Goal: Task Accomplishment & Management: Manage account settings

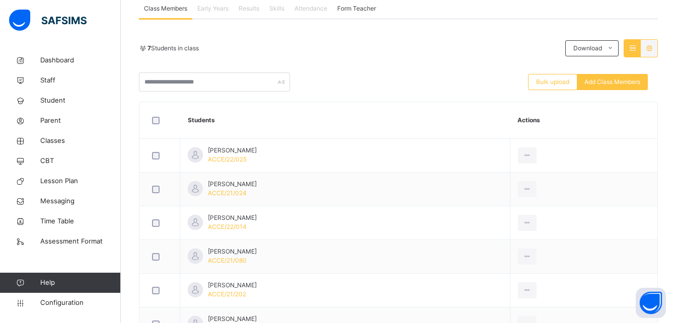
scroll to position [190, 0]
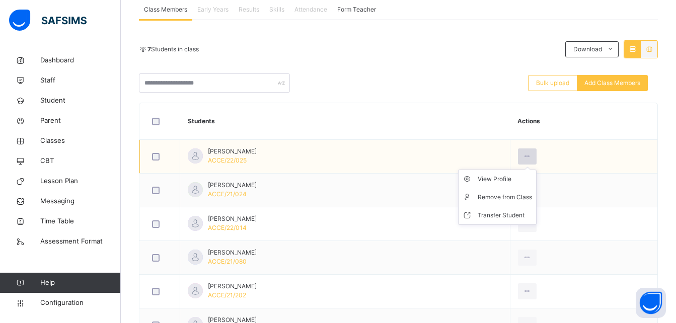
click at [532, 152] on icon at bounding box center [527, 156] width 9 height 9
click at [532, 197] on div "Remove from Class" at bounding box center [505, 197] width 54 height 10
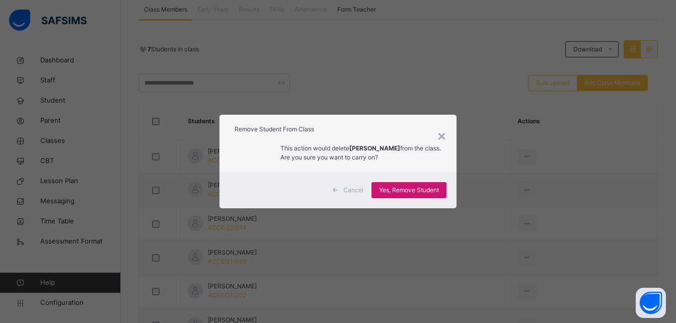
click at [415, 189] on span "Yes, Remove Student" at bounding box center [409, 190] width 60 height 9
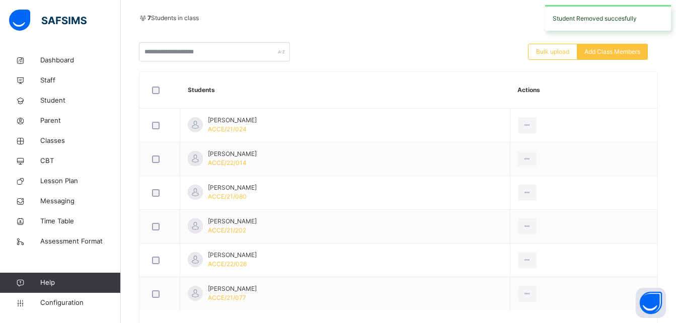
scroll to position [234, 0]
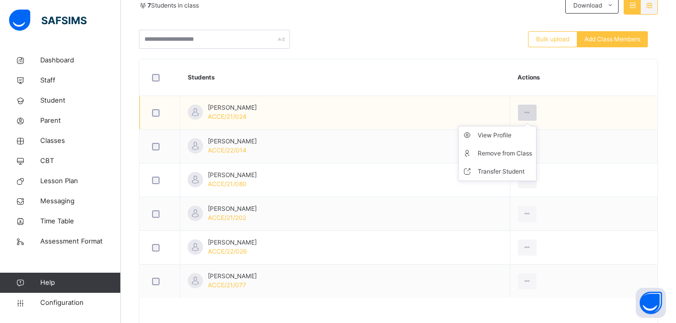
click at [532, 114] on icon at bounding box center [527, 112] width 9 height 9
click at [532, 152] on div "Remove from Class" at bounding box center [505, 154] width 54 height 10
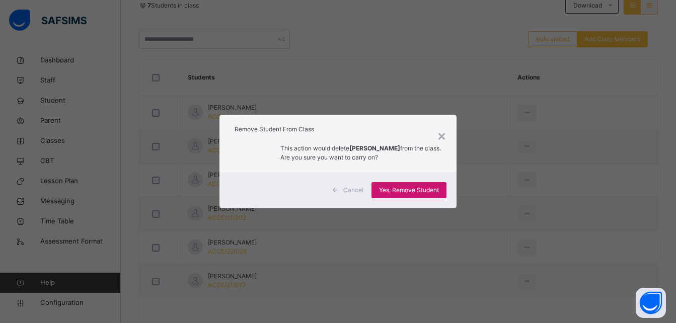
click at [415, 195] on span "Yes, Remove Student" at bounding box center [409, 190] width 60 height 9
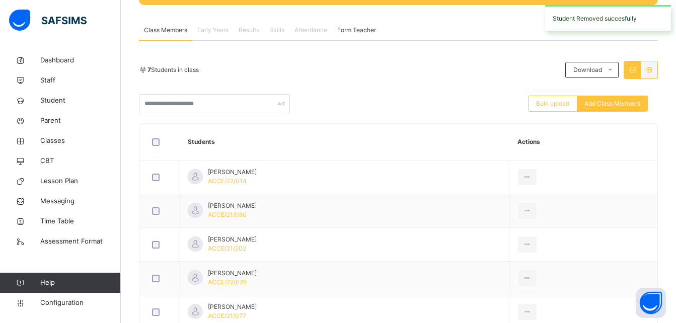
scroll to position [199, 0]
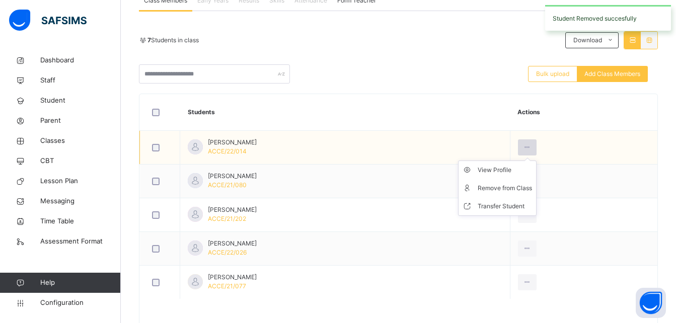
click at [532, 147] on icon at bounding box center [527, 147] width 9 height 9
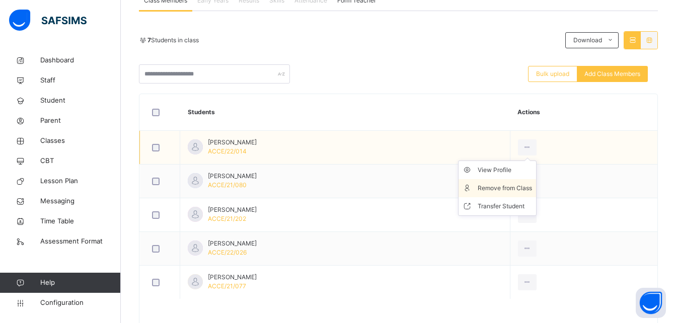
click at [532, 187] on div "Remove from Class" at bounding box center [505, 188] width 54 height 10
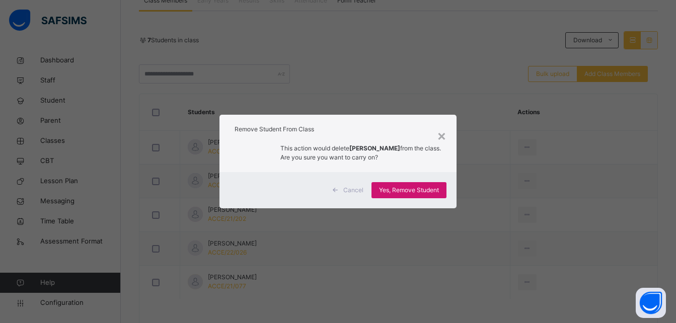
click at [405, 194] on span "Yes, Remove Student" at bounding box center [409, 190] width 60 height 9
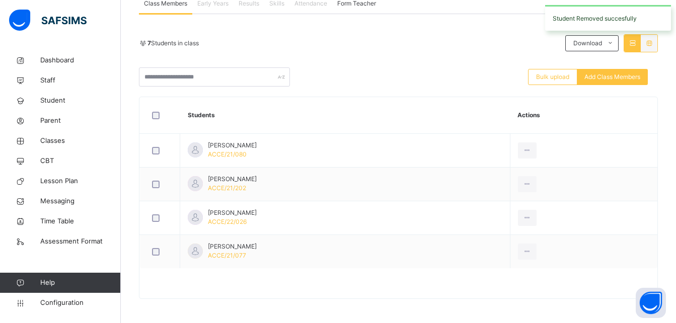
scroll to position [197, 0]
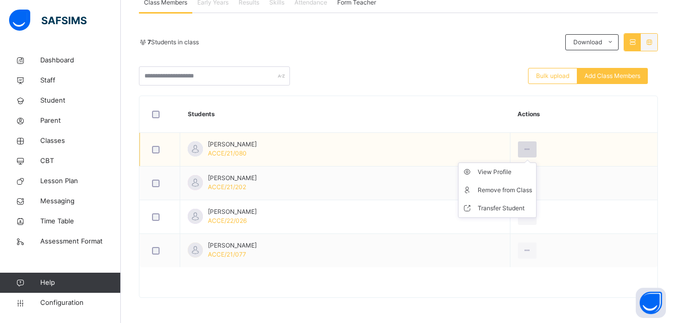
click at [532, 150] on icon at bounding box center [527, 149] width 9 height 9
click at [532, 192] on div "Remove from Class" at bounding box center [505, 190] width 54 height 10
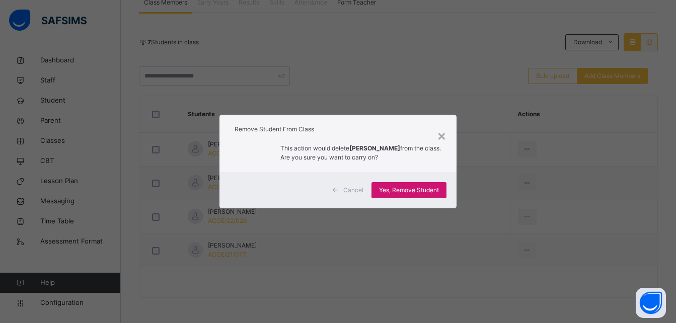
click at [414, 195] on span "Yes, Remove Student" at bounding box center [409, 190] width 60 height 9
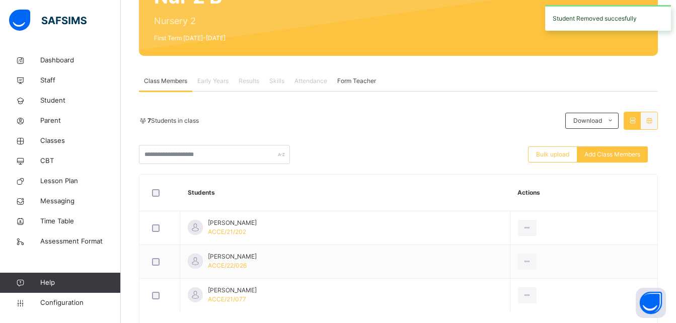
scroll to position [162, 0]
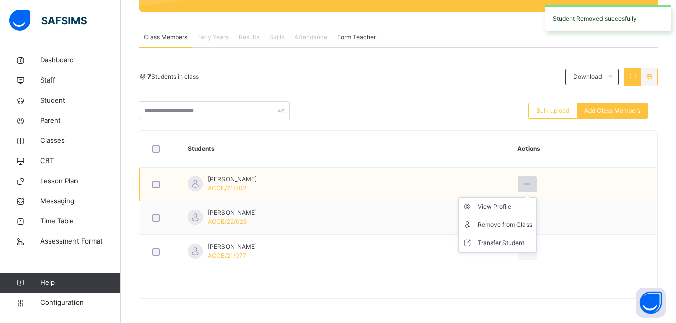
click at [532, 182] on icon at bounding box center [527, 184] width 9 height 9
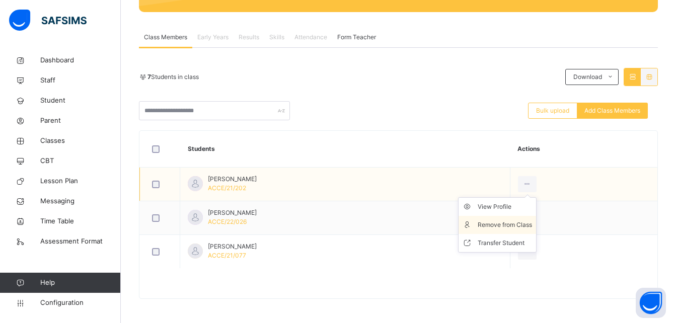
click at [532, 221] on div "Remove from Class" at bounding box center [505, 225] width 54 height 10
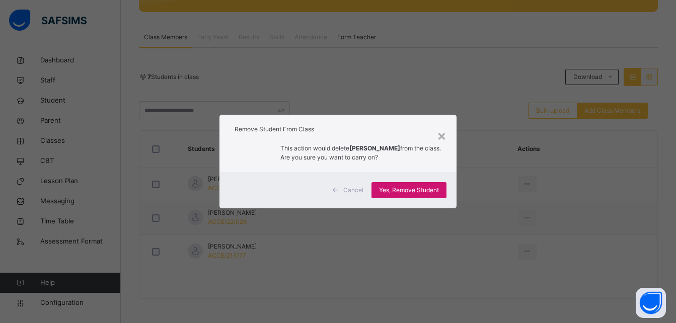
click at [421, 192] on span "Yes, Remove Student" at bounding box center [409, 190] width 60 height 9
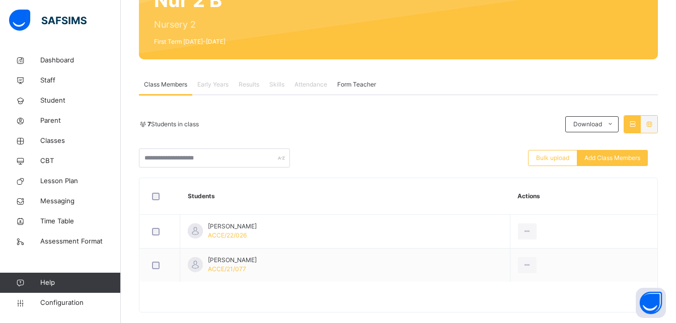
scroll to position [129, 0]
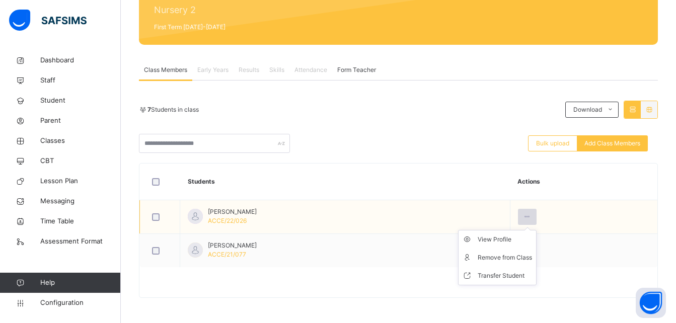
click at [532, 214] on icon at bounding box center [527, 216] width 9 height 9
click at [532, 258] on div "Remove from Class" at bounding box center [505, 258] width 54 height 10
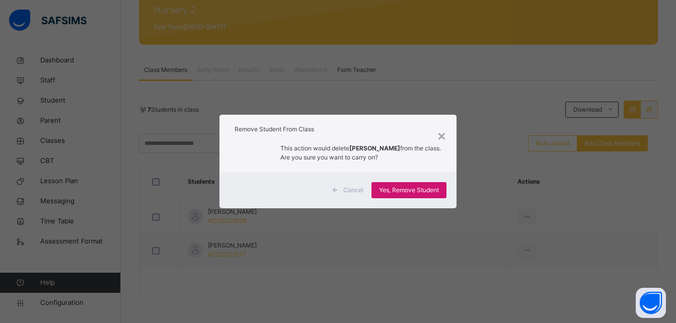
click at [433, 193] on span "Yes, Remove Student" at bounding box center [409, 190] width 60 height 9
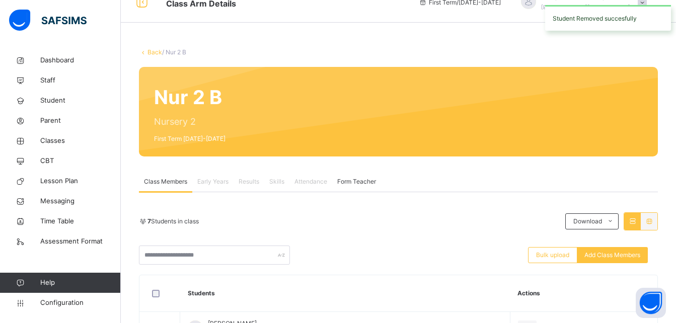
scroll to position [96, 0]
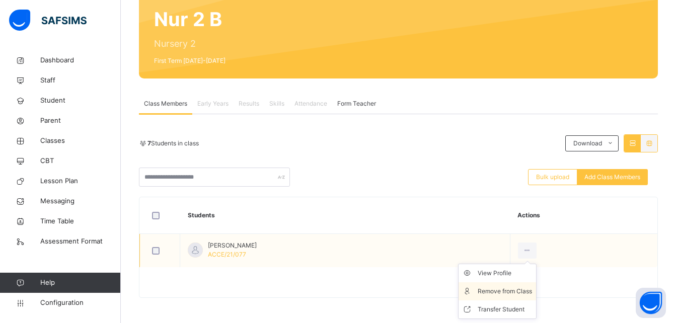
click at [526, 291] on div "Remove from Class" at bounding box center [505, 291] width 54 height 10
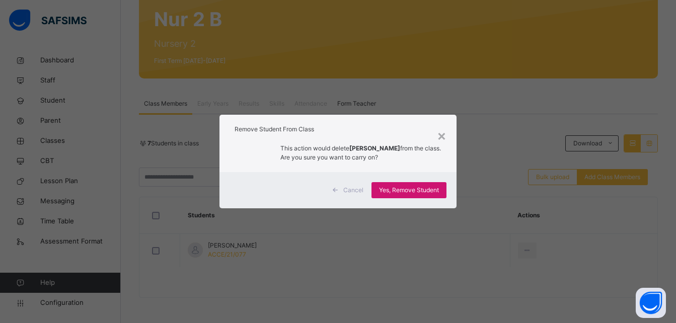
click at [395, 191] on span "Yes, Remove Student" at bounding box center [409, 190] width 60 height 9
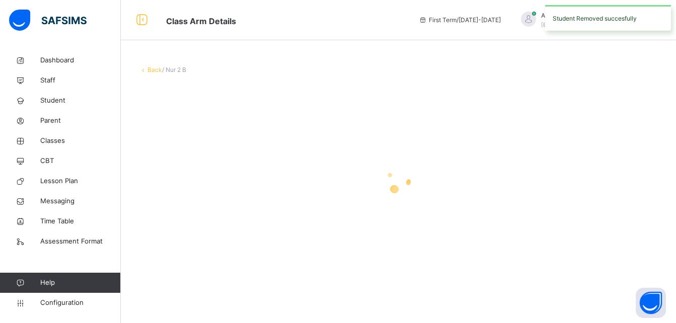
scroll to position [0, 0]
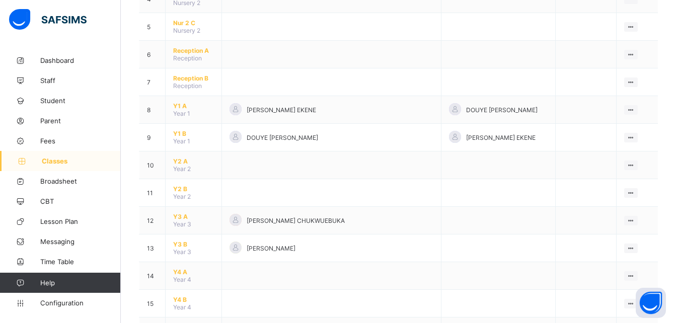
scroll to position [223, 0]
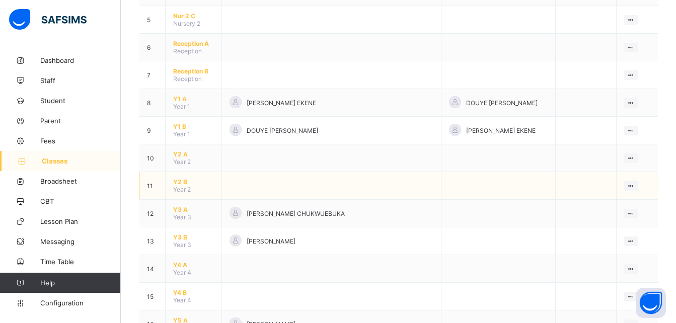
click at [179, 180] on span "Y2 B" at bounding box center [193, 182] width 41 height 8
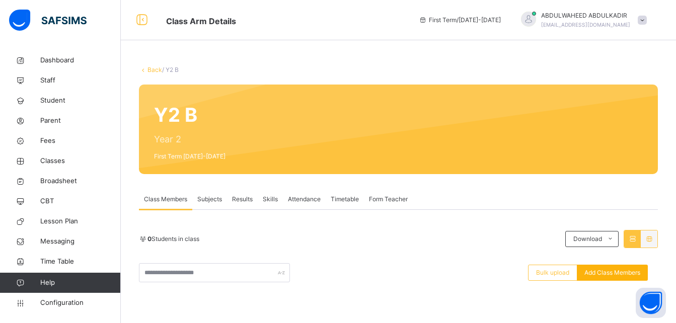
click at [623, 273] on span "Add Class Members" at bounding box center [612, 272] width 56 height 9
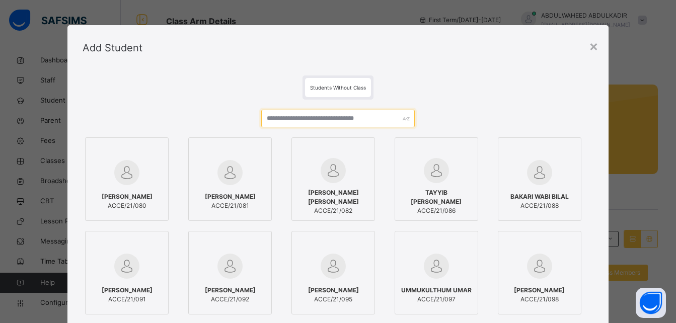
click at [323, 121] on input "text" at bounding box center [337, 119] width 153 height 18
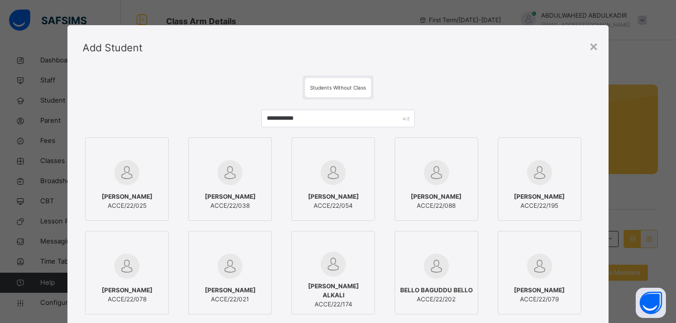
click at [115, 180] on img at bounding box center [126, 172] width 25 height 25
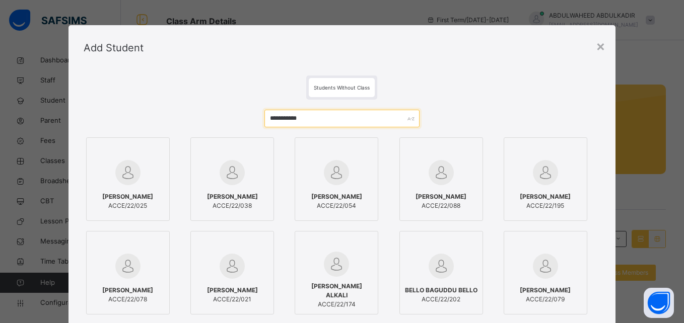
click at [317, 118] on input "**********" at bounding box center [341, 119] width 155 height 18
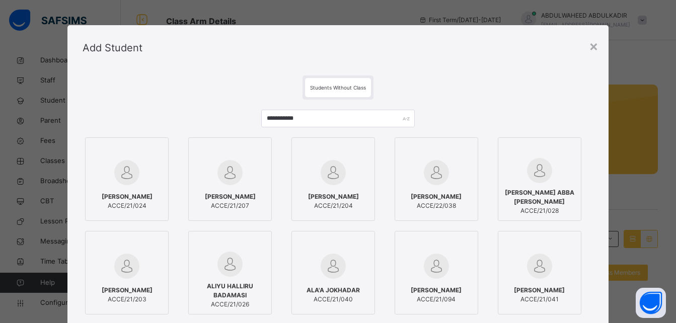
click at [142, 187] on div "[PERSON_NAME] ACCE/21/024" at bounding box center [127, 201] width 72 height 28
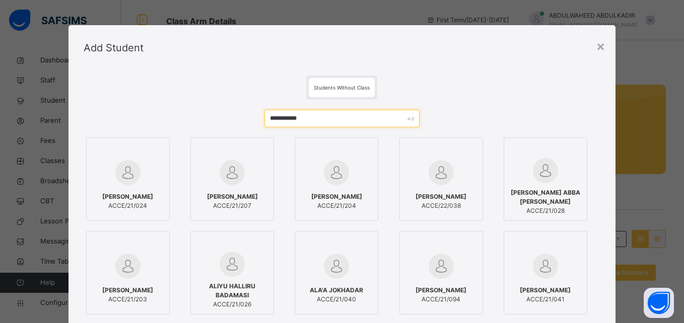
click at [354, 119] on input "**********" at bounding box center [341, 119] width 155 height 18
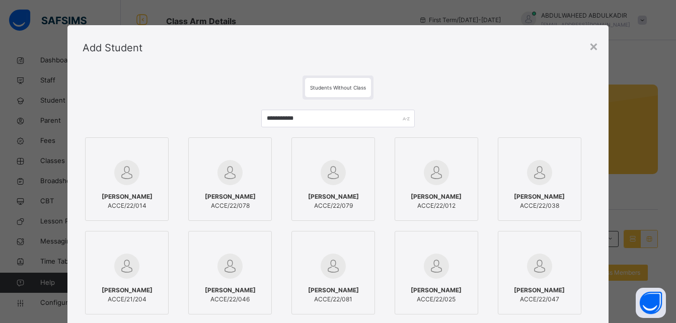
click at [133, 170] on img at bounding box center [126, 172] width 25 height 25
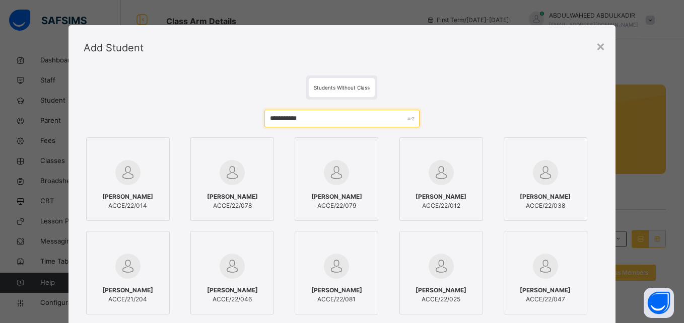
click at [330, 118] on input "**********" at bounding box center [341, 119] width 155 height 18
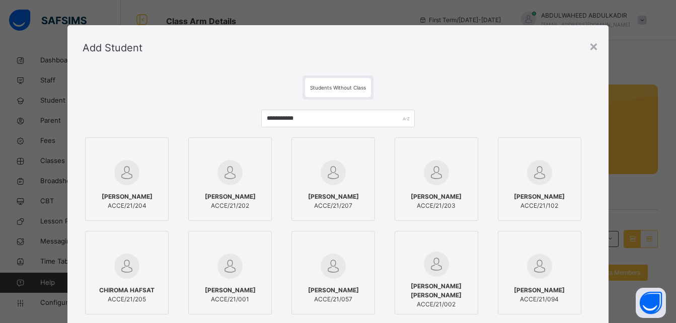
click at [230, 182] on img at bounding box center [229, 172] width 25 height 25
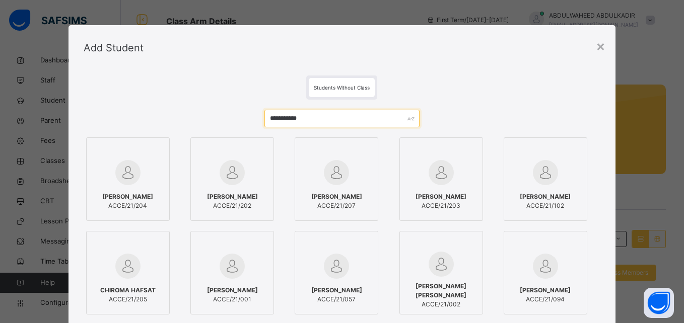
click at [328, 121] on input "**********" at bounding box center [341, 119] width 155 height 18
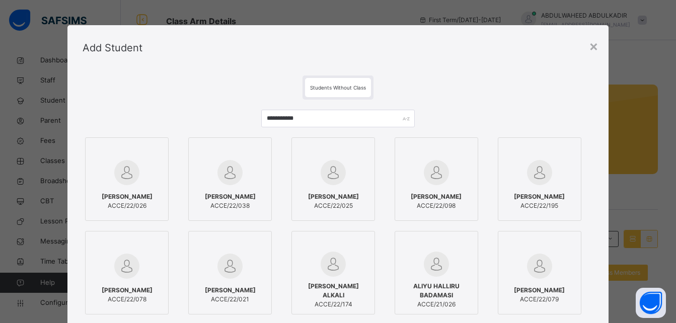
click at [120, 184] on img at bounding box center [126, 172] width 25 height 25
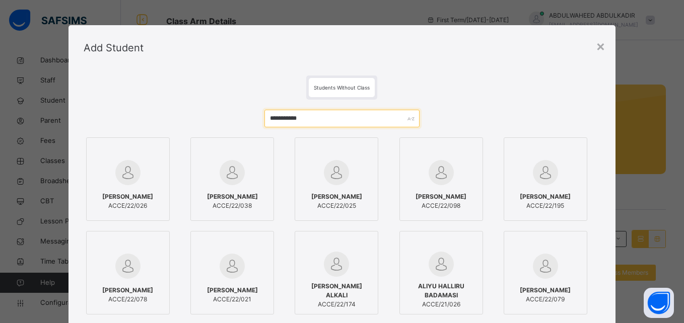
click at [317, 117] on input "**********" at bounding box center [341, 119] width 155 height 18
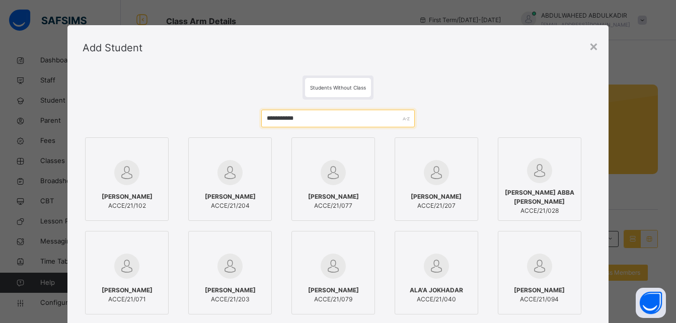
type input "**********"
click at [325, 197] on span "[PERSON_NAME]" at bounding box center [333, 196] width 51 height 9
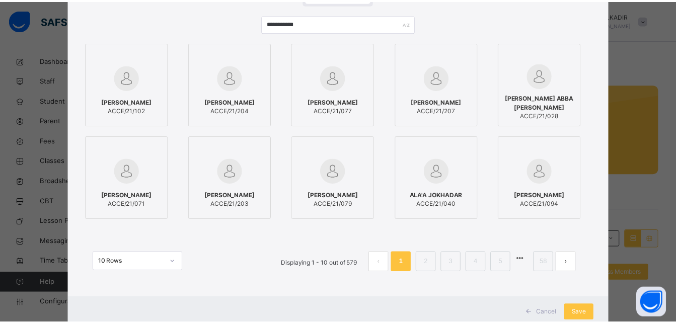
scroll to position [126, 0]
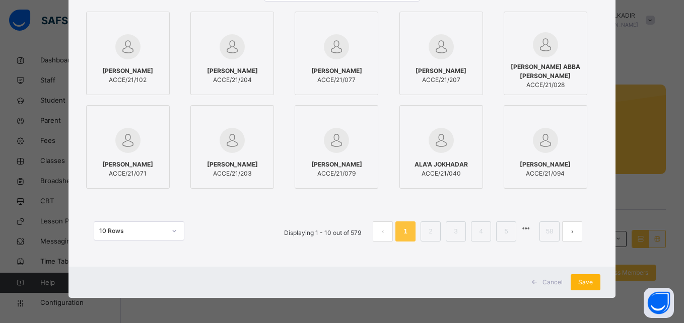
click at [583, 284] on span "Save" at bounding box center [585, 282] width 15 height 9
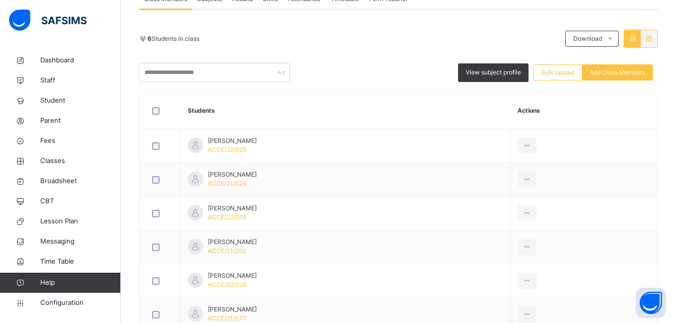
scroll to position [264, 0]
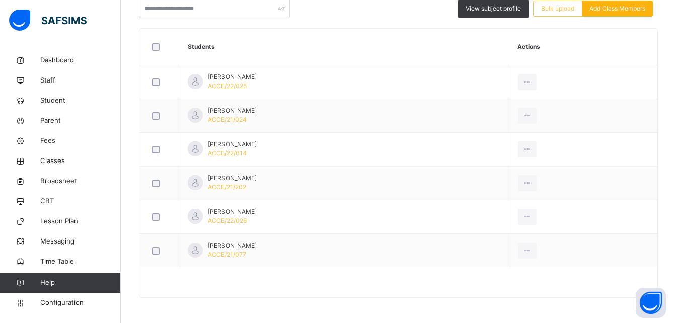
click at [633, 7] on span "Add Class Members" at bounding box center [617, 8] width 56 height 9
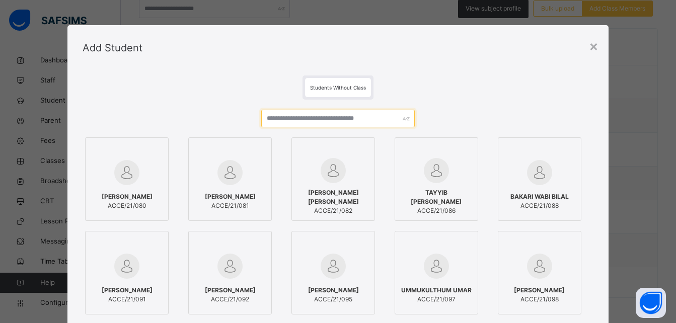
click at [321, 117] on input "text" at bounding box center [337, 119] width 153 height 18
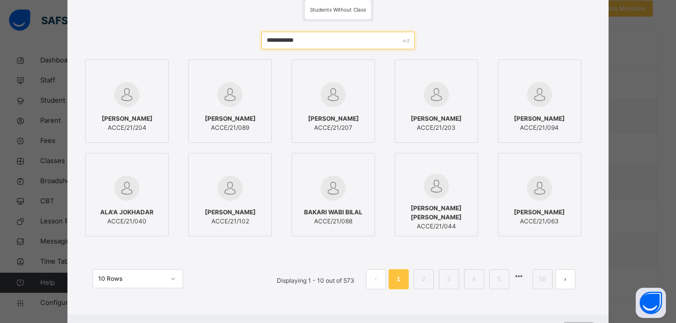
scroll to position [79, 0]
type input "**********"
click at [421, 278] on link "2" at bounding box center [424, 278] width 10 height 13
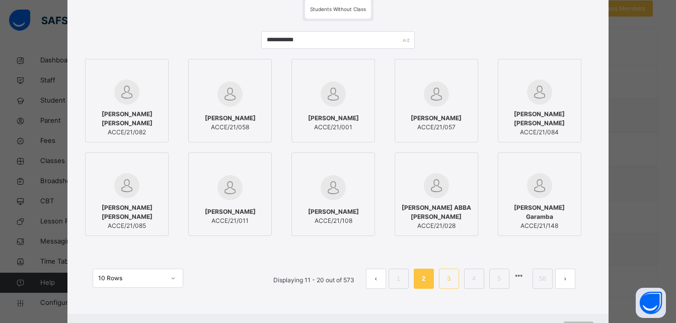
click at [452, 280] on link "3" at bounding box center [449, 278] width 10 height 13
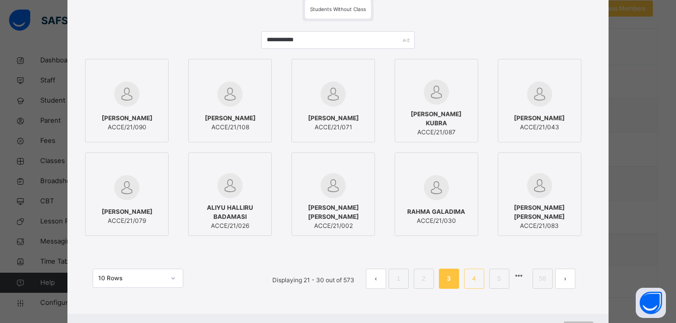
click at [475, 282] on link "4" at bounding box center [474, 278] width 10 height 13
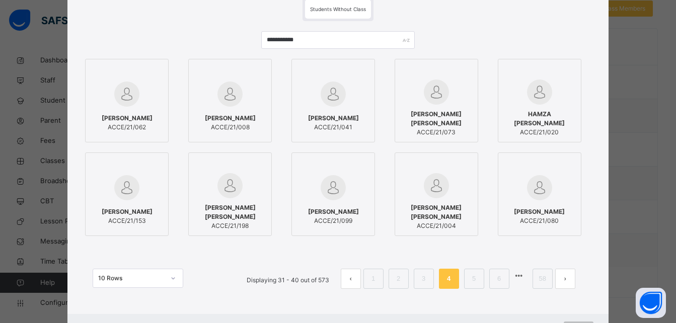
click at [549, 202] on div "[PERSON_NAME] ACCE/21/080" at bounding box center [539, 216] width 72 height 28
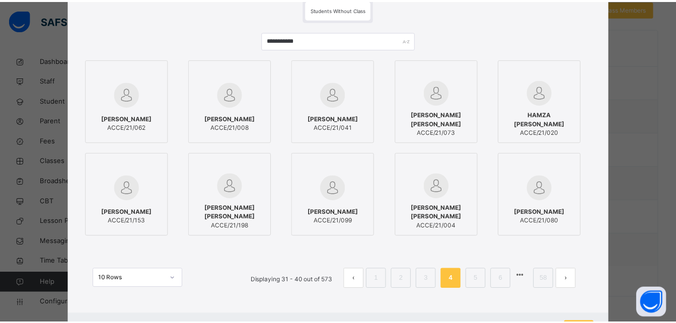
scroll to position [126, 0]
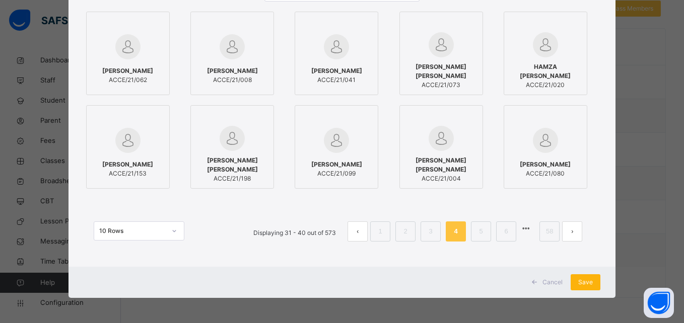
click at [587, 281] on span "Save" at bounding box center [585, 282] width 15 height 9
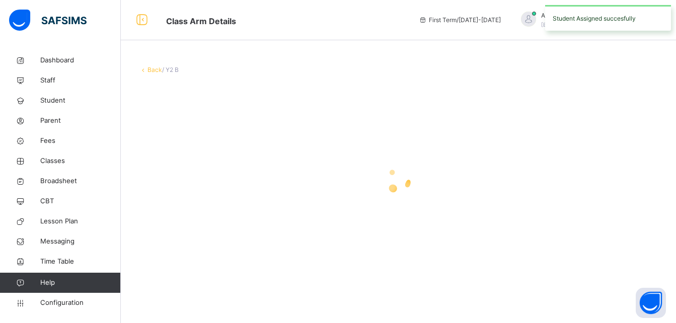
scroll to position [0, 0]
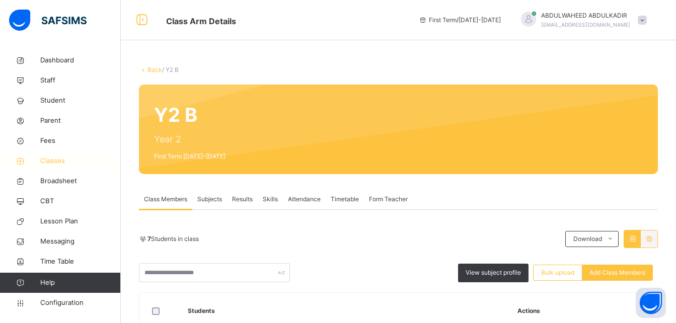
click at [62, 158] on span "Classes" at bounding box center [80, 161] width 81 height 10
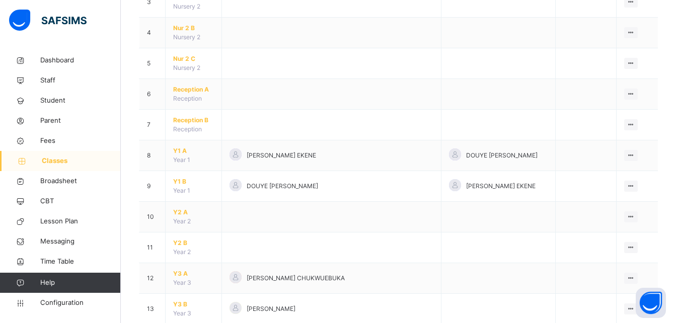
scroll to position [201, 0]
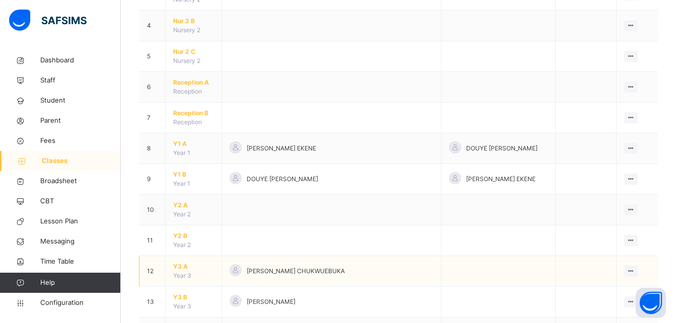
click at [187, 270] on span "Y3 A" at bounding box center [193, 266] width 41 height 9
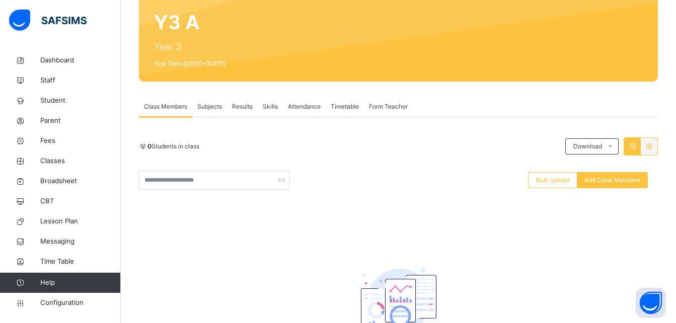
scroll to position [98, 0]
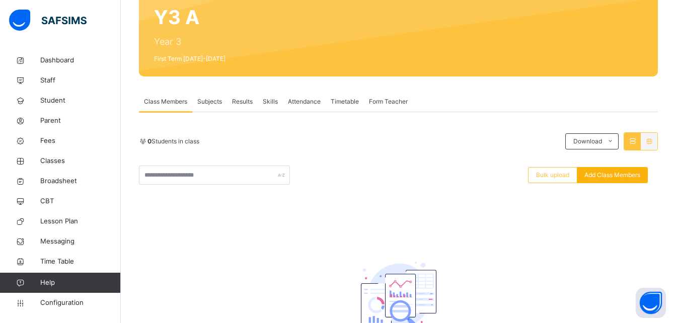
click at [630, 175] on span "Add Class Members" at bounding box center [612, 175] width 56 height 9
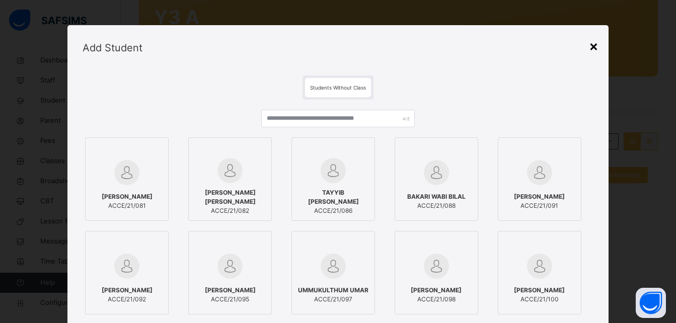
click at [592, 48] on div "×" at bounding box center [594, 45] width 10 height 21
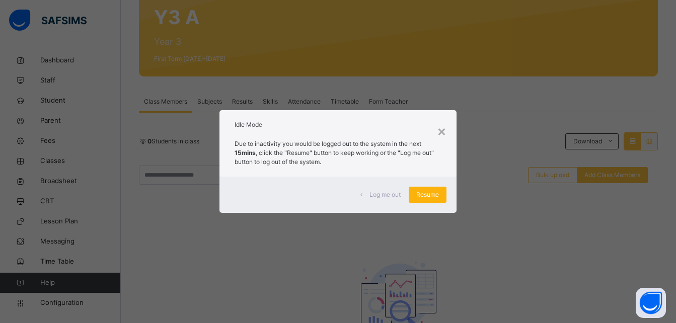
click at [438, 195] on span "Resume" at bounding box center [427, 194] width 23 height 9
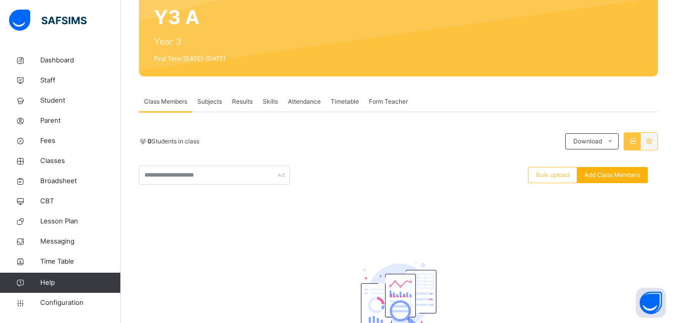
click at [612, 174] on span "Add Class Members" at bounding box center [612, 175] width 56 height 9
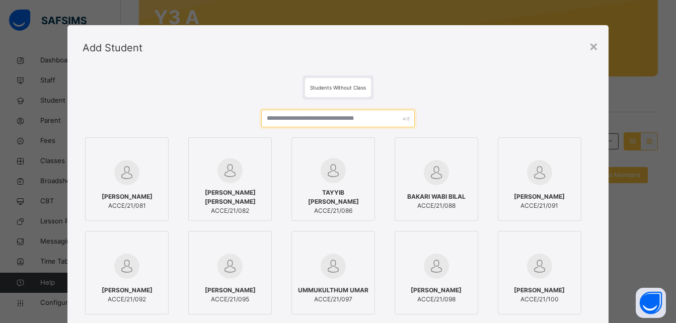
click at [337, 120] on input "text" at bounding box center [337, 119] width 153 height 18
paste input "******"
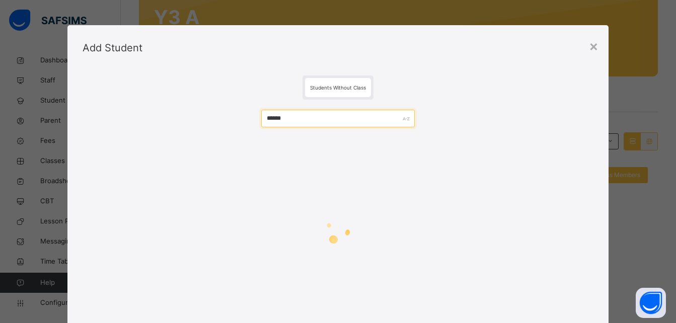
paste input "text"
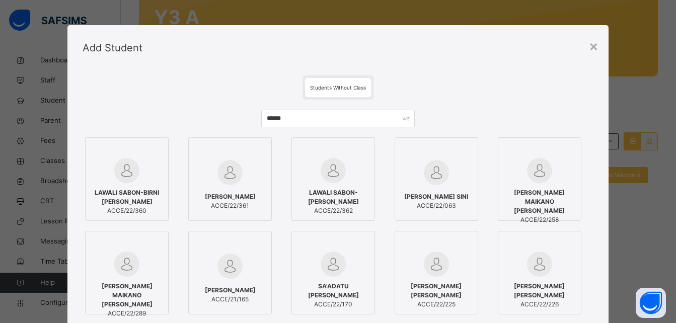
click at [230, 286] on span "[PERSON_NAME]" at bounding box center [230, 290] width 51 height 9
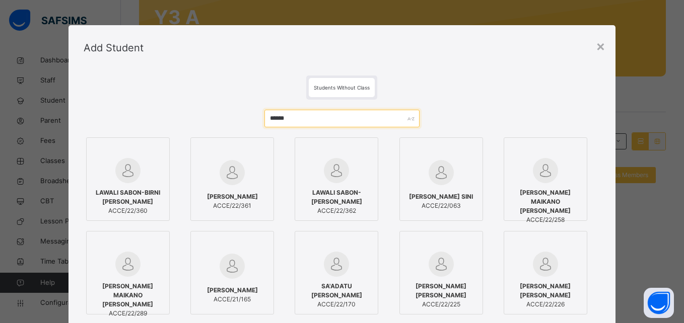
click at [330, 115] on input "******" at bounding box center [341, 119] width 155 height 18
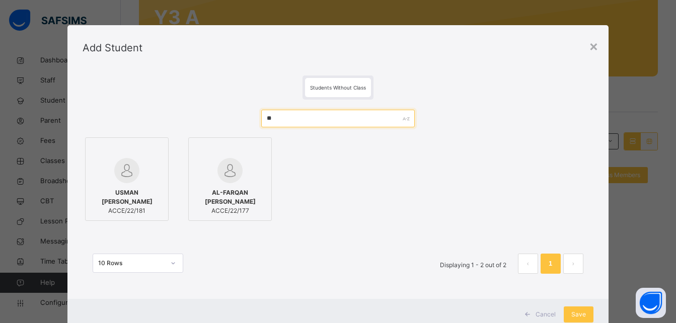
type input "*"
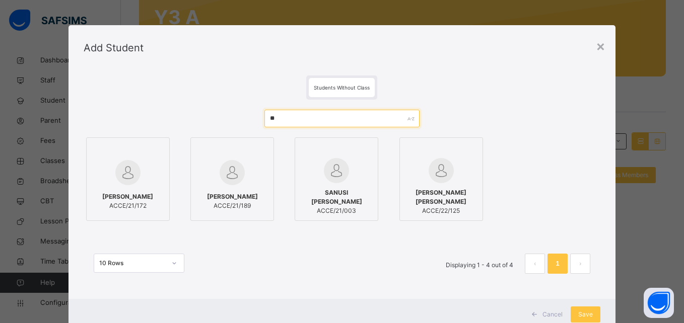
type input "*"
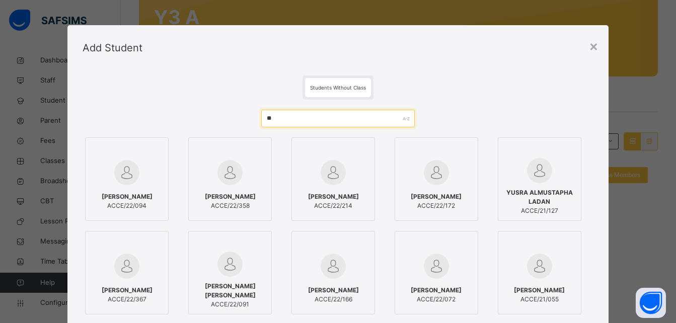
type input "*"
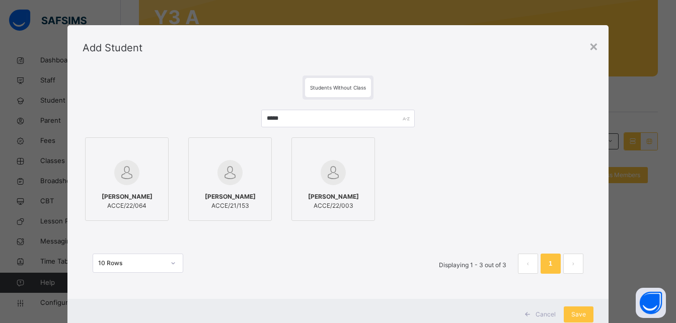
click at [224, 182] on img at bounding box center [229, 172] width 25 height 25
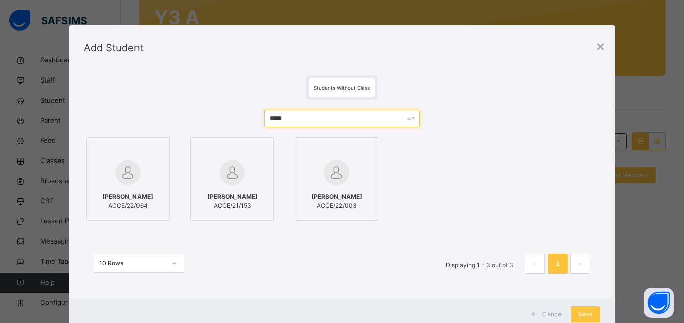
click at [308, 120] on input "*****" at bounding box center [341, 119] width 155 height 18
type input "*"
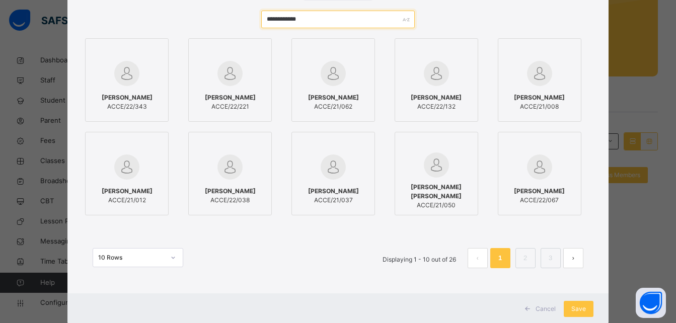
scroll to position [102, 0]
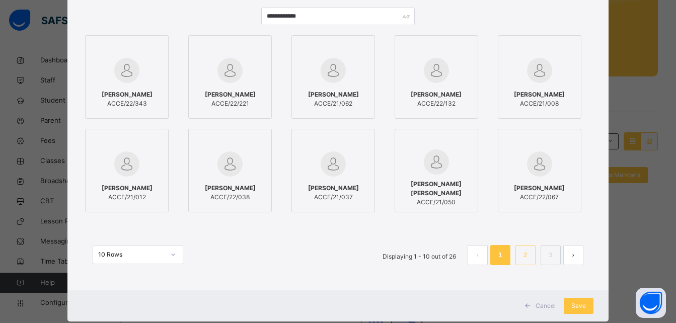
click at [524, 254] on link "2" at bounding box center [526, 255] width 10 height 13
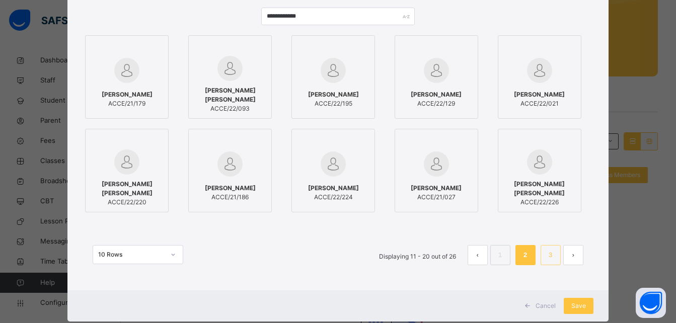
click at [547, 257] on link "3" at bounding box center [551, 255] width 10 height 13
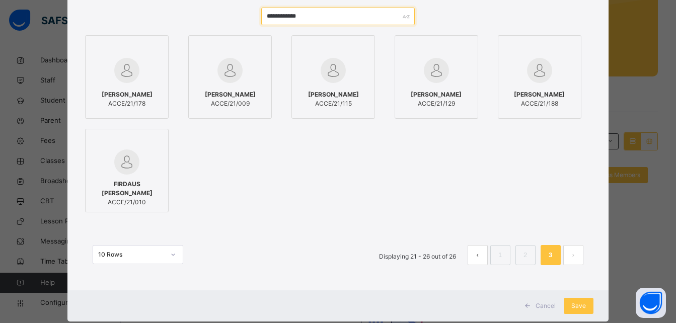
click at [325, 19] on input "**********" at bounding box center [337, 17] width 153 height 18
type input "*"
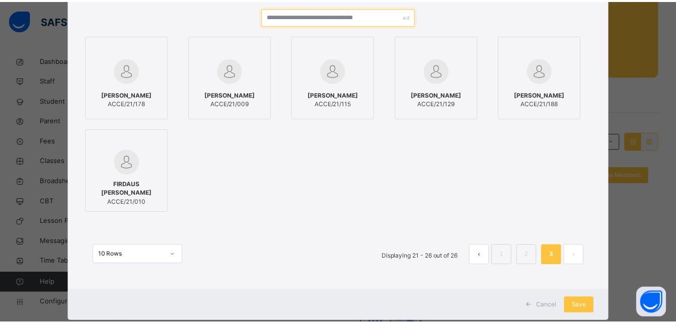
scroll to position [75, 0]
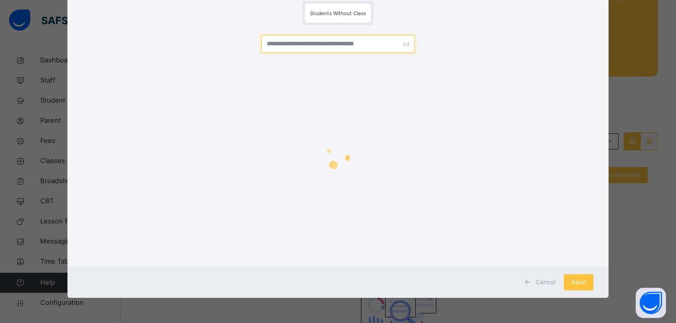
paste input "*****"
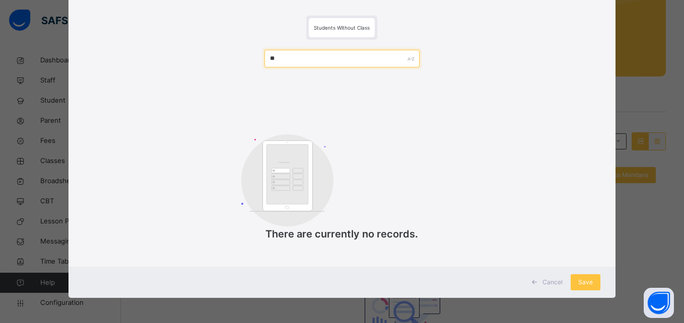
type input "*"
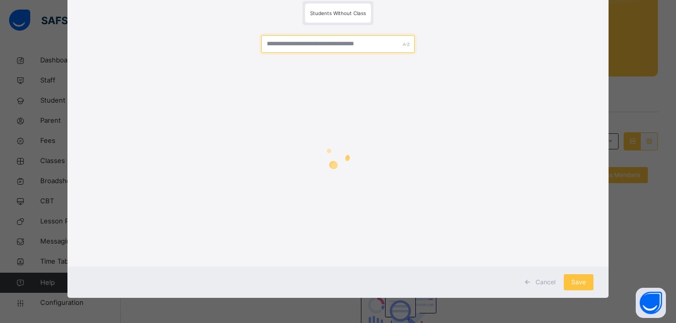
paste input "******"
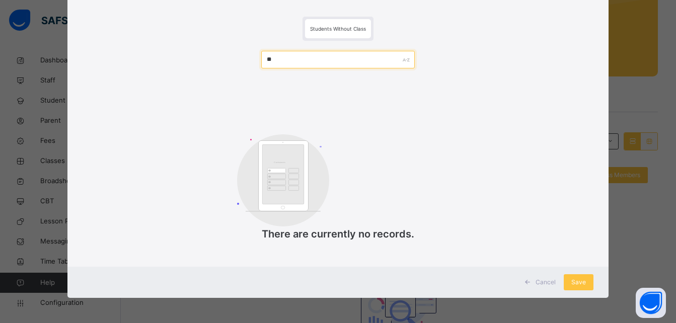
type input "*"
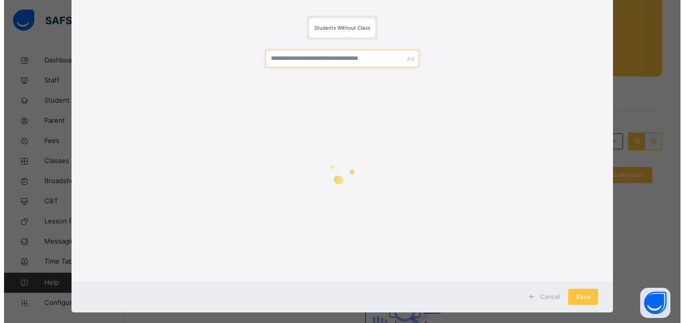
scroll to position [75, 0]
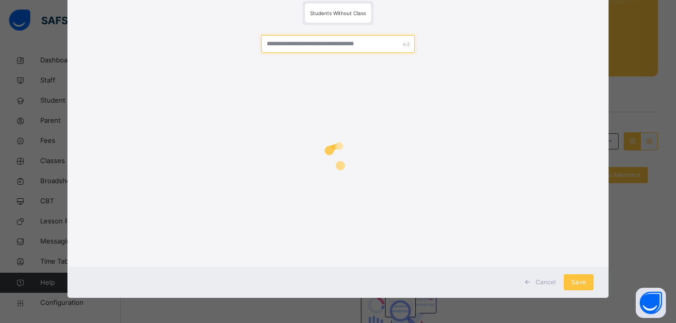
type input "*"
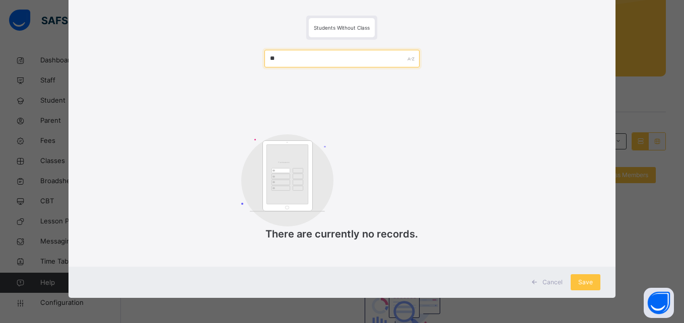
type input "*"
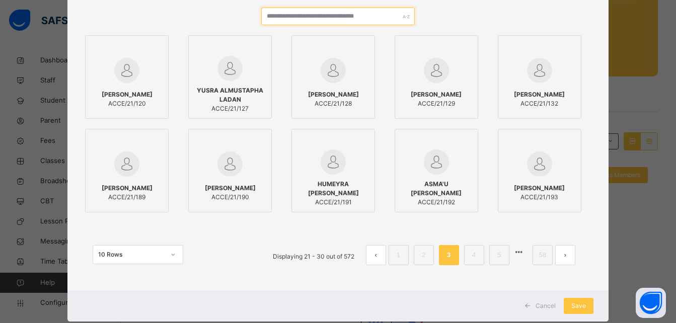
type input "*"
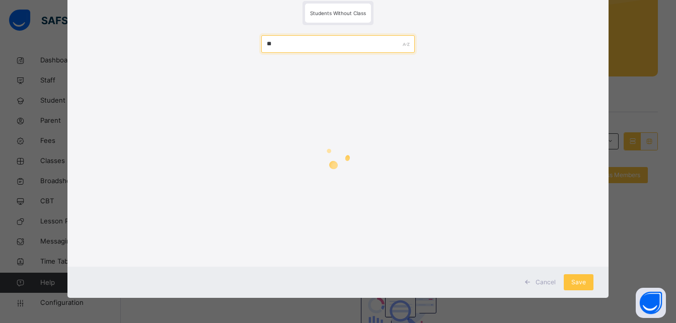
type input "*"
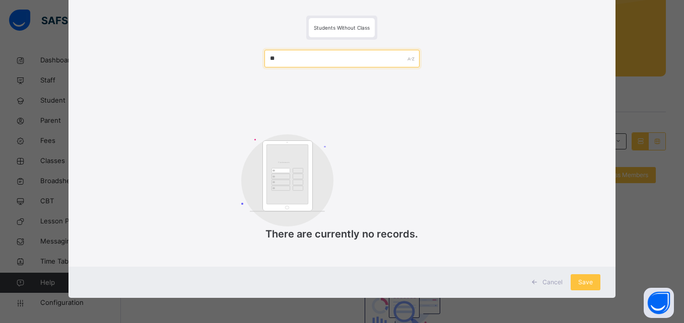
type input "*"
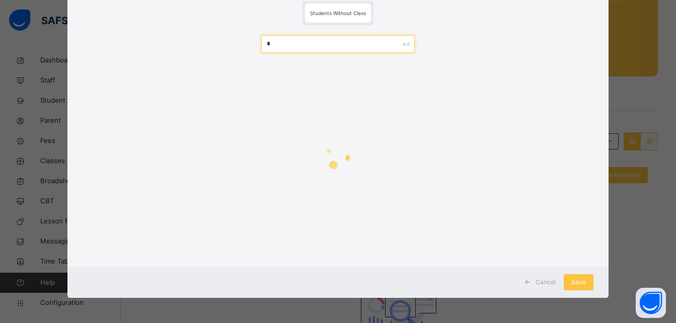
scroll to position [102, 0]
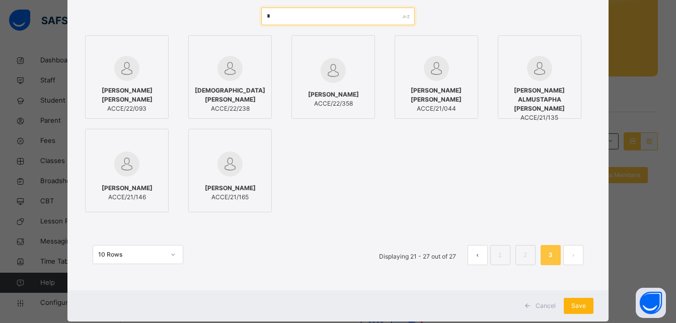
type input "*"
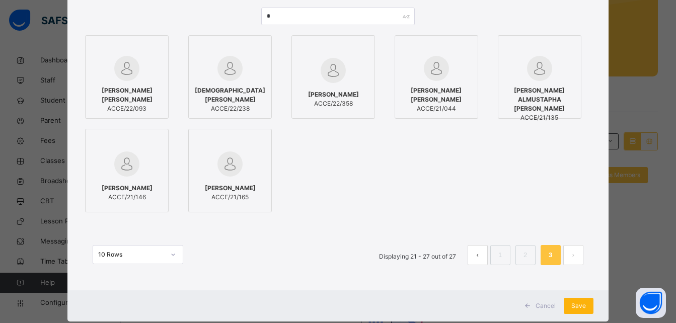
click at [579, 305] on span "Save" at bounding box center [578, 306] width 15 height 9
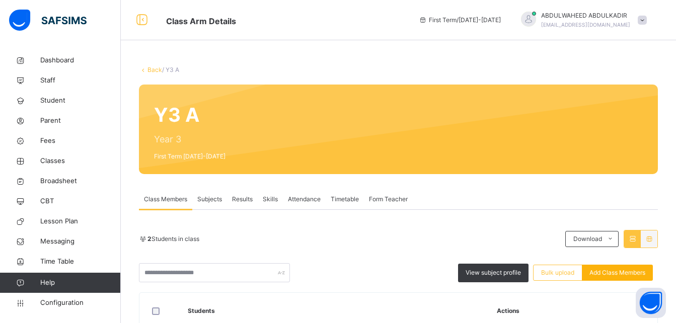
click at [606, 270] on span "Add Class Members" at bounding box center [617, 272] width 56 height 9
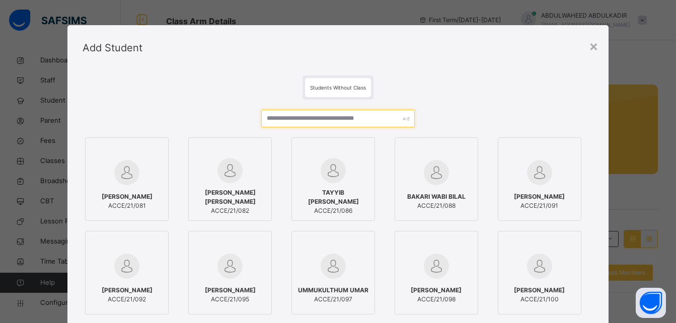
click at [315, 121] on input "text" at bounding box center [337, 119] width 153 height 18
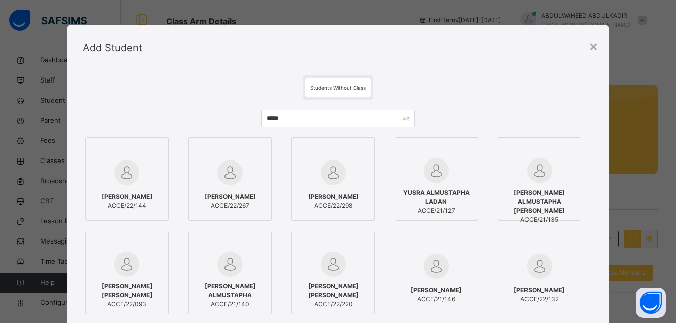
click at [437, 274] on img at bounding box center [436, 266] width 25 height 25
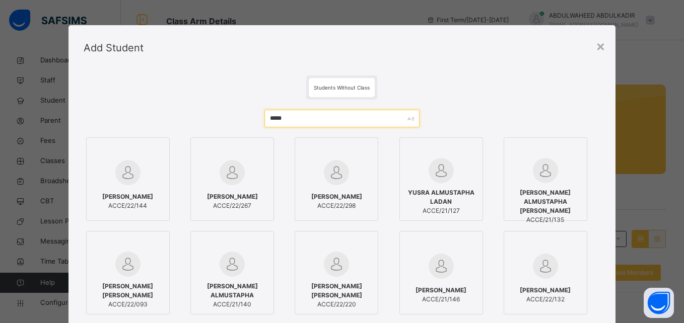
click at [360, 115] on input "*****" at bounding box center [341, 119] width 155 height 18
type input "*"
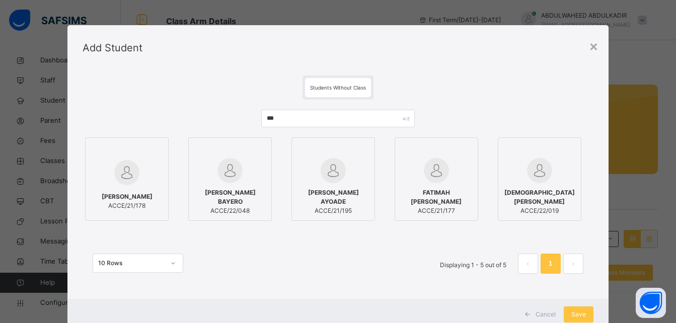
click at [330, 189] on span "[PERSON_NAME] AYOADE" at bounding box center [333, 197] width 72 height 18
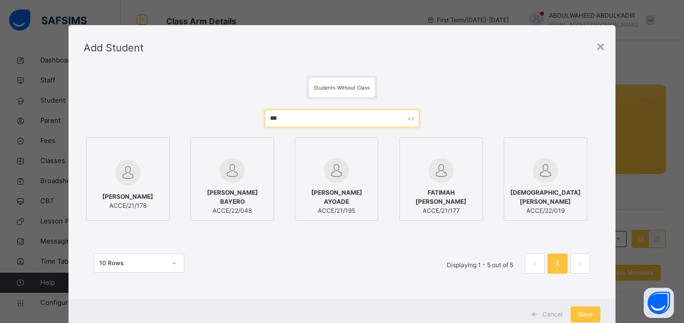
click at [337, 116] on input "***" at bounding box center [341, 119] width 155 height 18
type input "*"
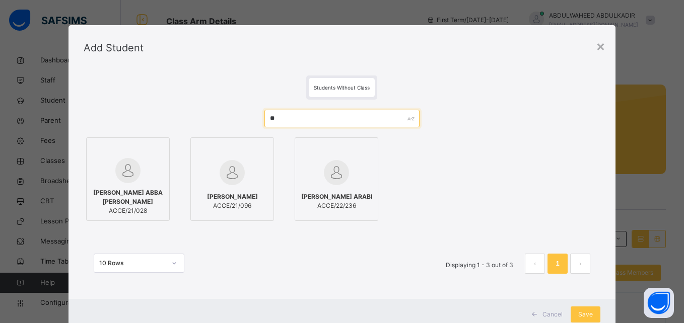
type input "*"
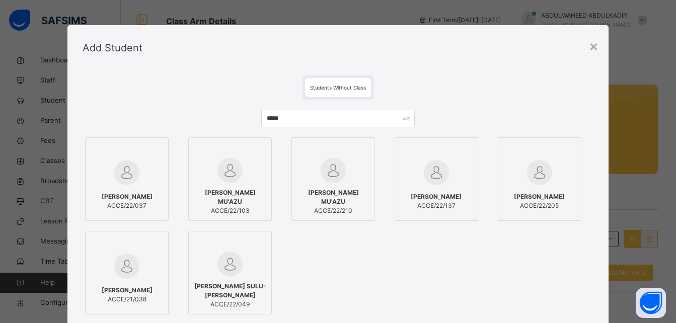
click at [123, 187] on div "MUAZU [PERSON_NAME] ACCE/22/037" at bounding box center [127, 201] width 72 height 28
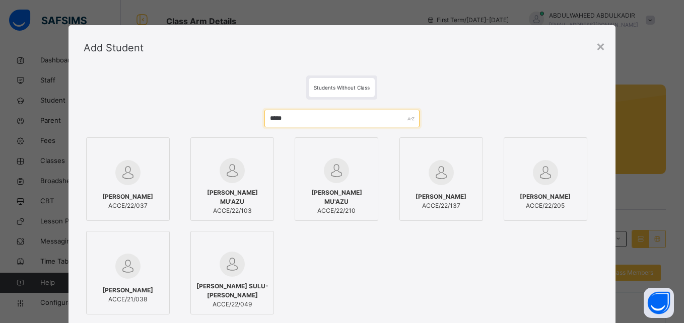
click at [336, 119] on input "*****" at bounding box center [341, 119] width 155 height 18
type input "*"
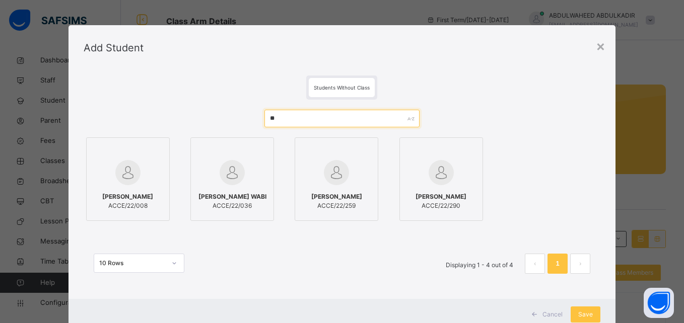
type input "*"
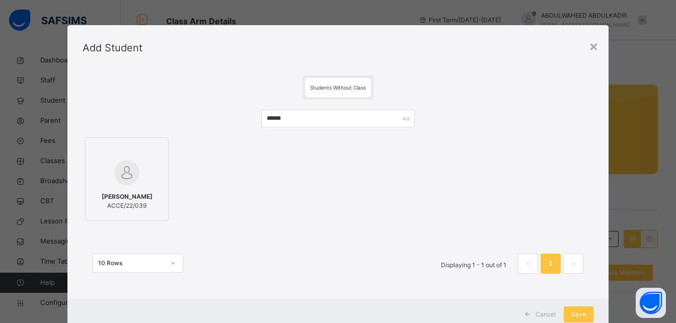
click at [133, 196] on span "[PERSON_NAME]" at bounding box center [127, 196] width 51 height 9
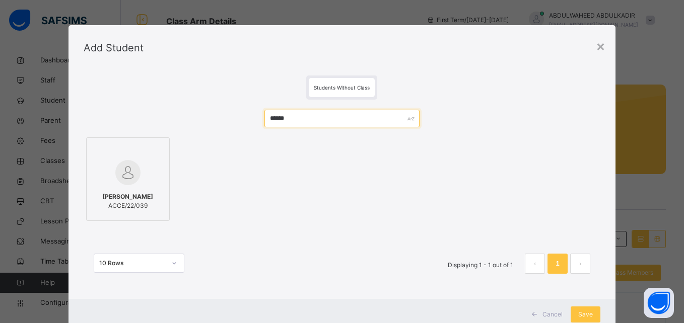
click at [349, 116] on input "******" at bounding box center [341, 119] width 155 height 18
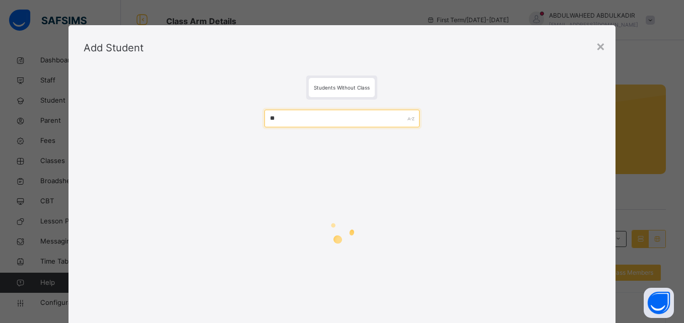
type input "*"
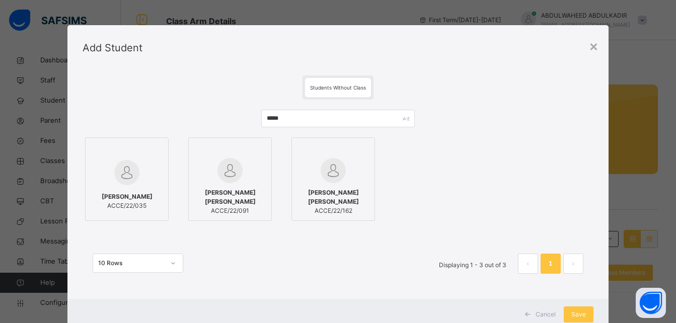
click at [129, 185] on img at bounding box center [126, 172] width 25 height 25
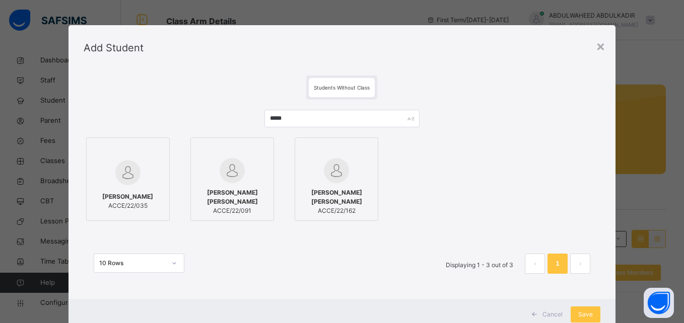
click at [334, 87] on span "Students Without Class" at bounding box center [342, 88] width 56 height 6
click at [314, 124] on input "*****" at bounding box center [341, 119] width 155 height 18
type input "*"
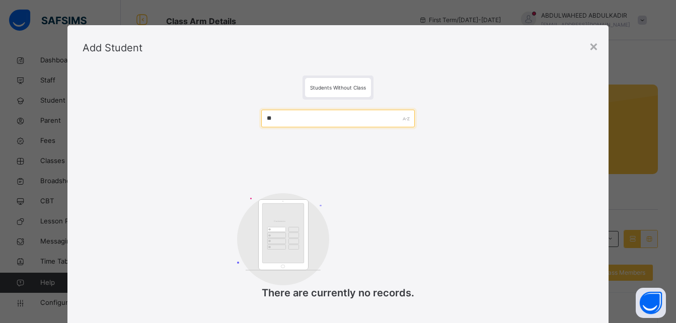
type input "*"
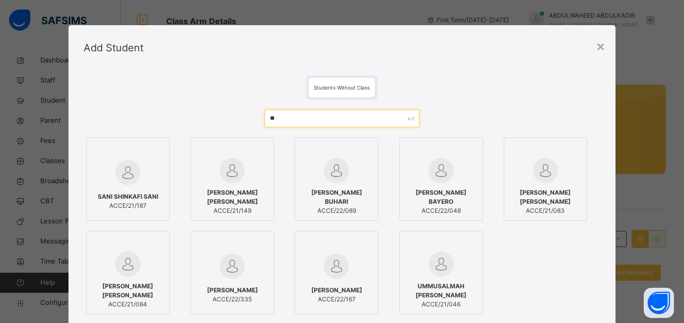
type input "*"
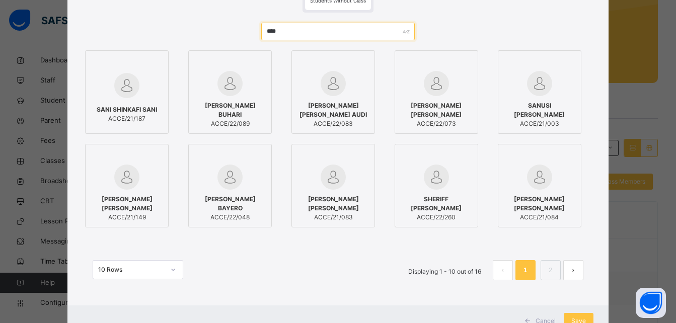
scroll to position [88, 0]
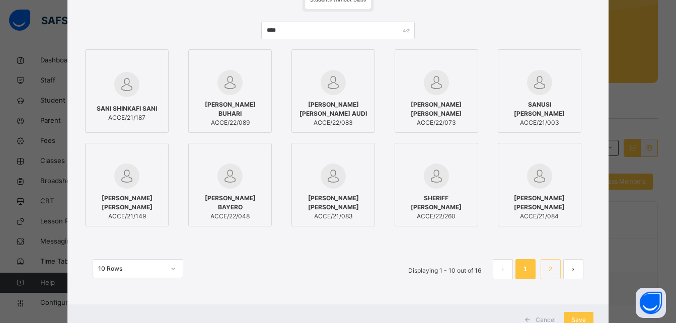
click at [549, 266] on link "2" at bounding box center [551, 269] width 10 height 13
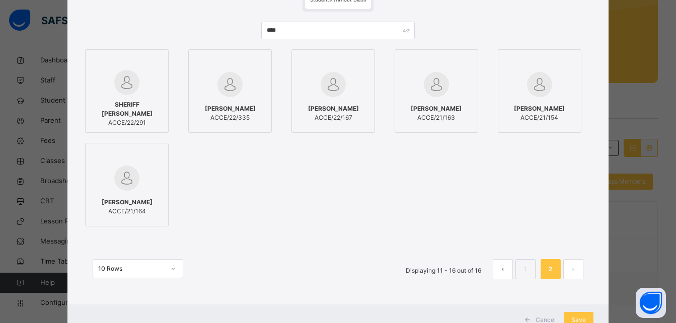
click at [549, 266] on link "2" at bounding box center [551, 269] width 10 height 13
click at [309, 32] on input "****" at bounding box center [337, 31] width 153 height 18
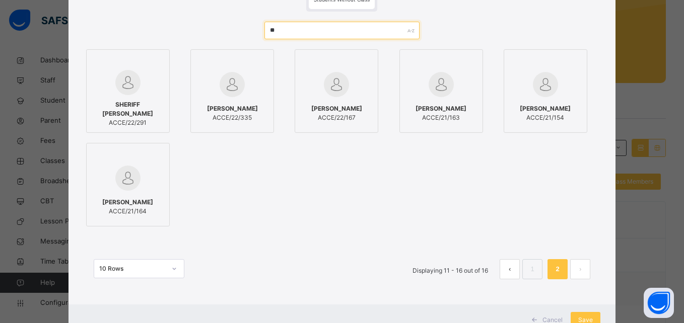
type input "*"
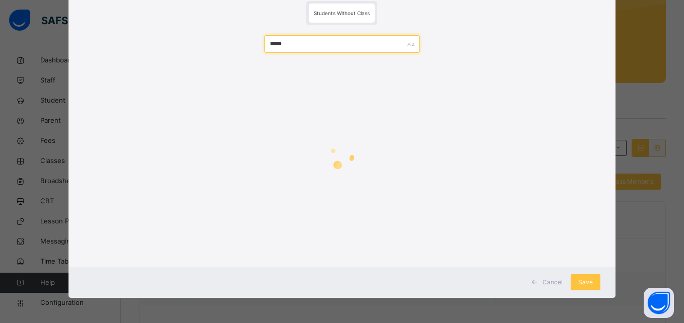
scroll to position [60, 0]
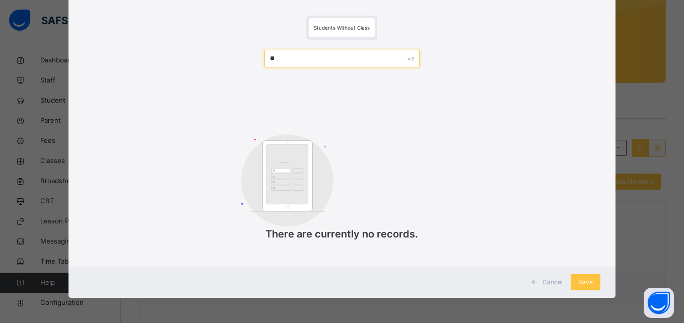
type input "*"
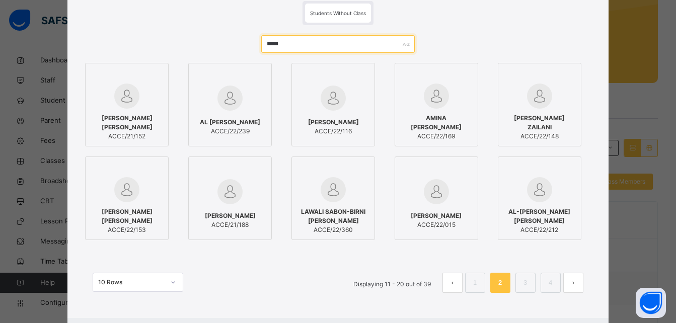
scroll to position [88, 0]
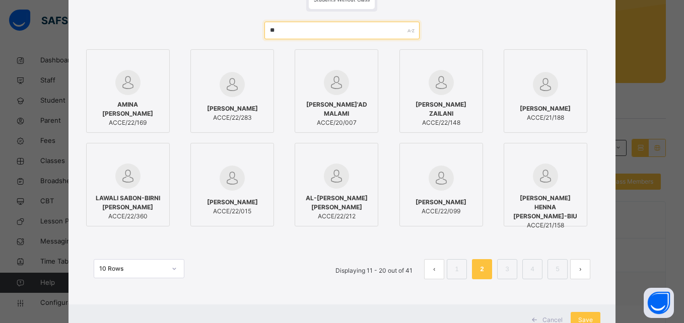
type input "*"
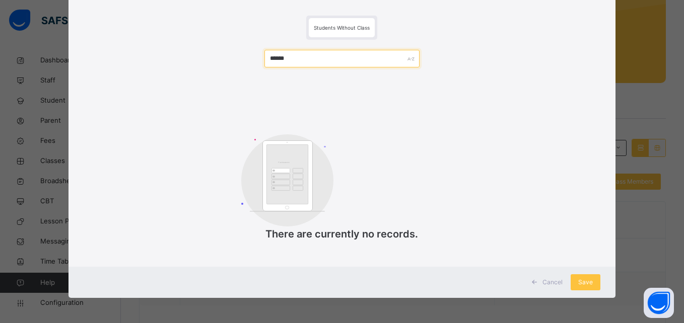
scroll to position [60, 0]
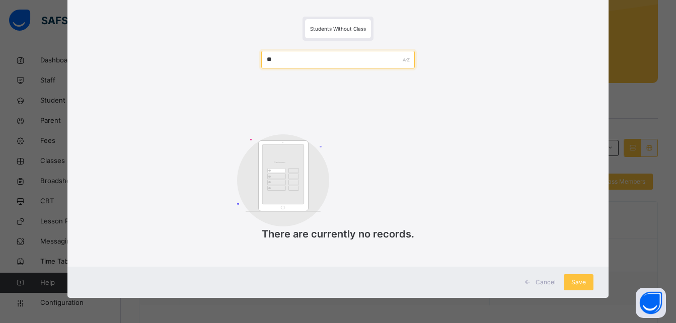
type input "*"
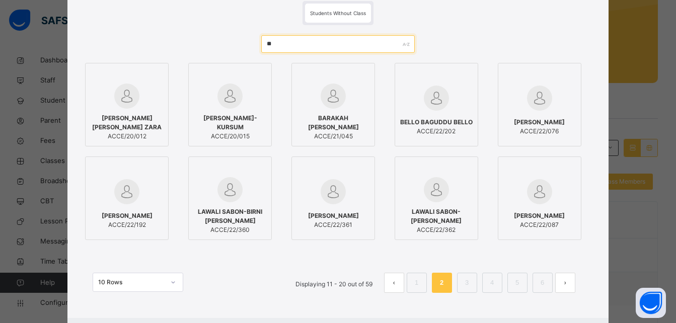
scroll to position [88, 0]
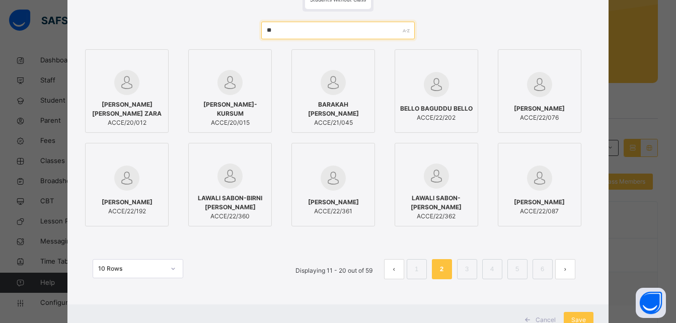
type input "*"
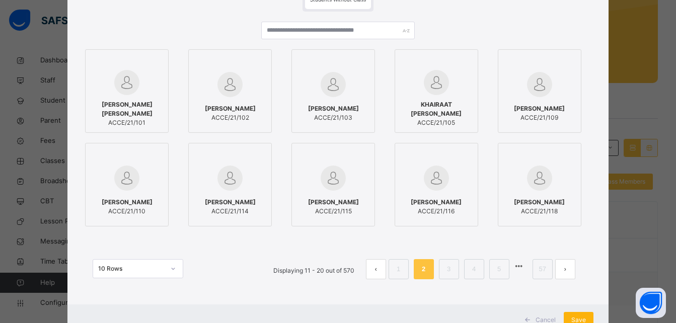
click at [583, 319] on span "Save" at bounding box center [578, 320] width 15 height 9
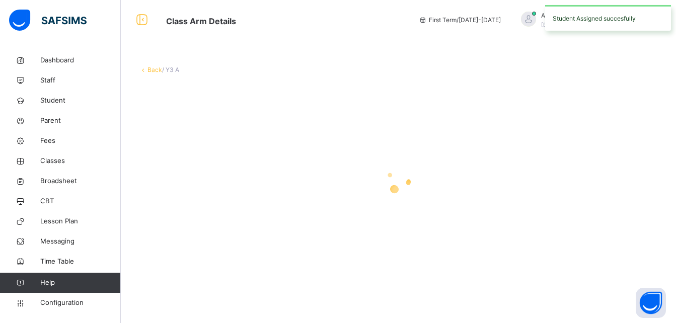
scroll to position [0, 0]
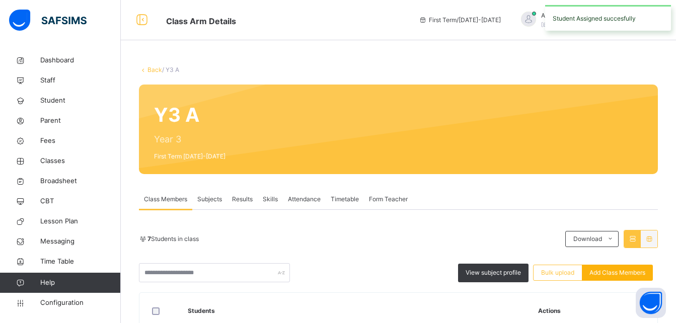
click at [628, 270] on span "Add Class Members" at bounding box center [617, 272] width 56 height 9
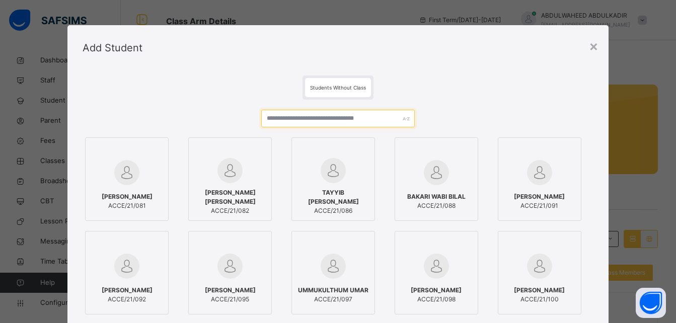
click at [350, 120] on input "text" at bounding box center [337, 119] width 153 height 18
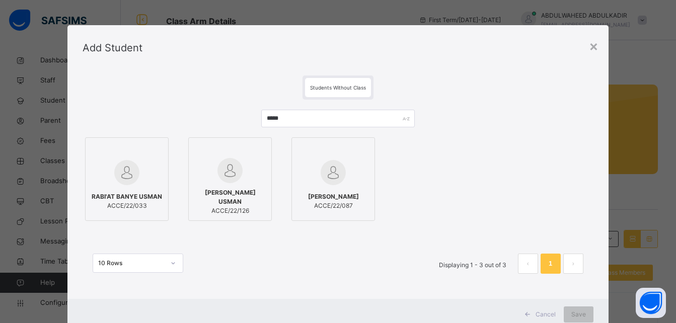
click at [121, 182] on img at bounding box center [126, 172] width 25 height 25
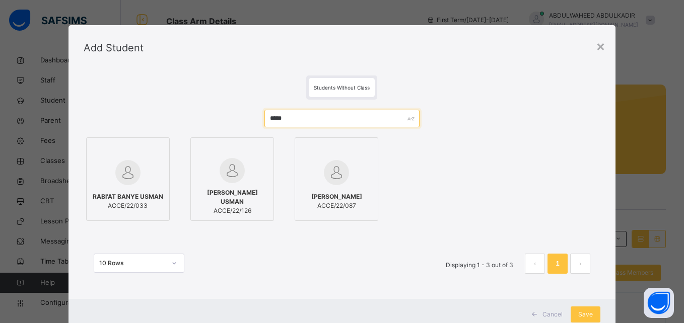
click at [315, 121] on input "*****" at bounding box center [341, 119] width 155 height 18
type input "*"
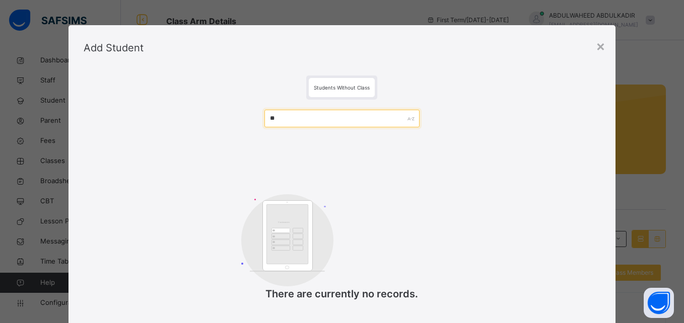
type input "*"
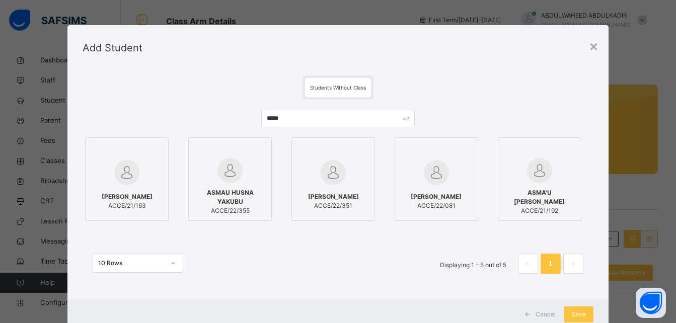
click at [336, 165] on img at bounding box center [333, 172] width 25 height 25
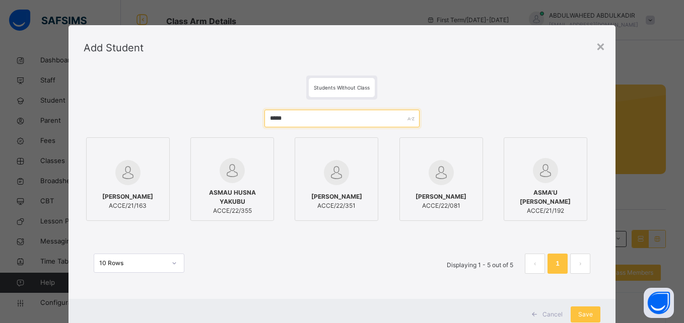
click at [322, 118] on input "*****" at bounding box center [341, 119] width 155 height 18
type input "*"
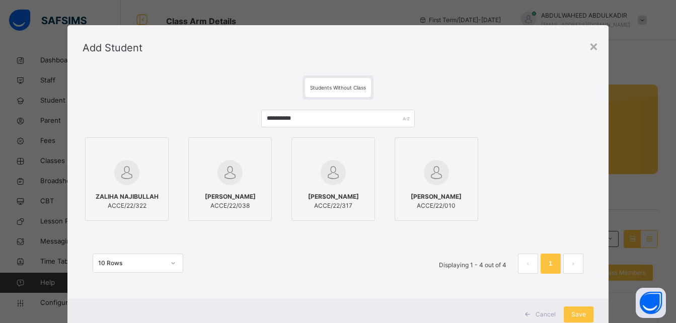
click at [235, 187] on div "[PERSON_NAME] ACCE/22/038" at bounding box center [230, 201] width 72 height 28
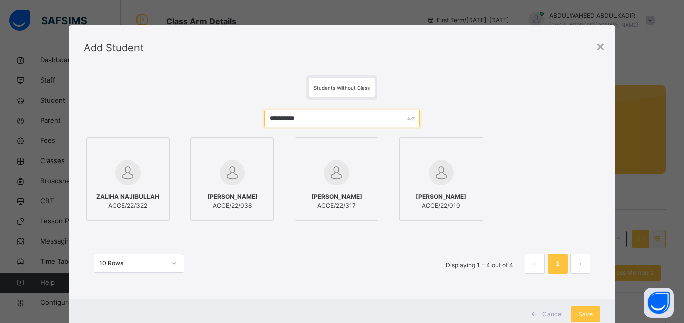
click at [328, 121] on input "**********" at bounding box center [341, 119] width 155 height 18
type input "*"
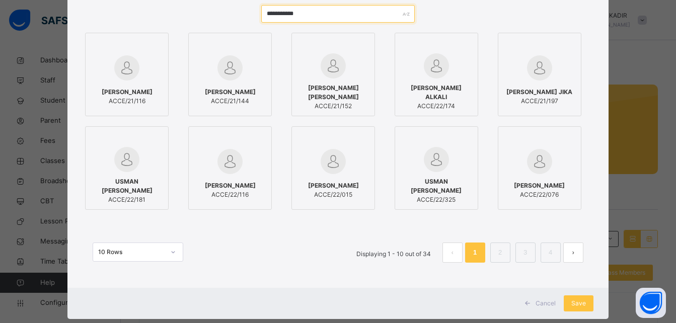
scroll to position [106, 0]
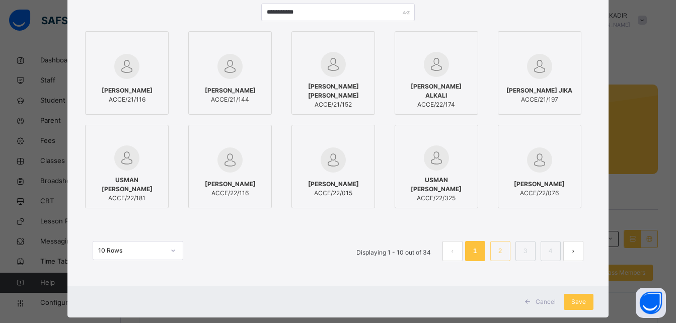
click at [499, 252] on link "2" at bounding box center [500, 251] width 10 height 13
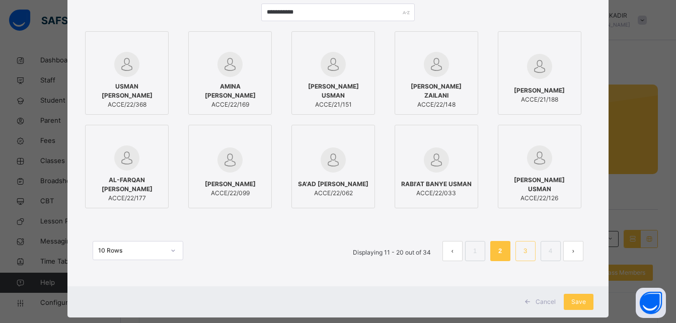
click at [521, 253] on link "3" at bounding box center [526, 251] width 10 height 13
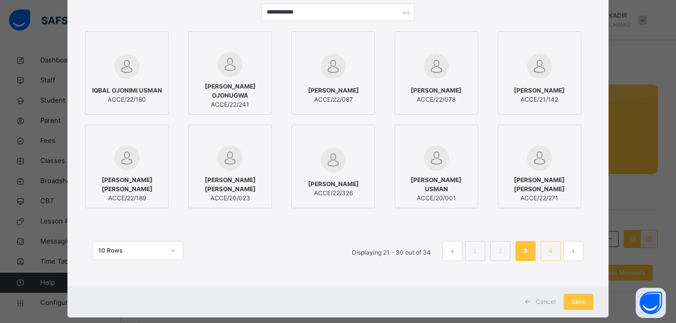
click at [547, 248] on link "4" at bounding box center [551, 251] width 10 height 13
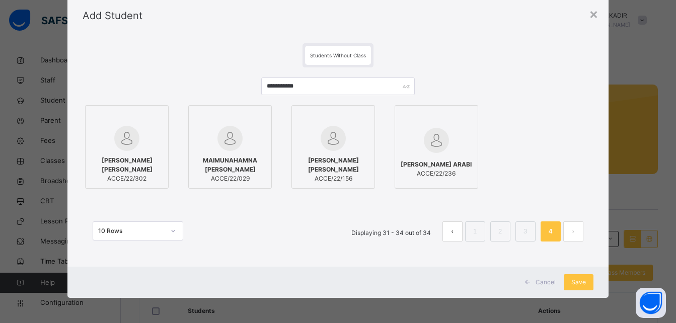
scroll to position [32, 0]
click at [400, 115] on div at bounding box center [436, 118] width 72 height 15
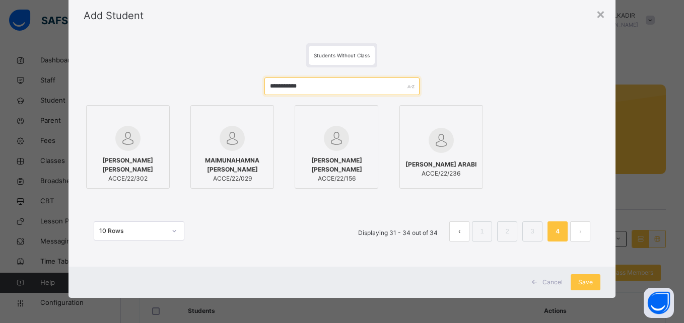
click at [309, 87] on input "**********" at bounding box center [341, 87] width 155 height 18
type input "*"
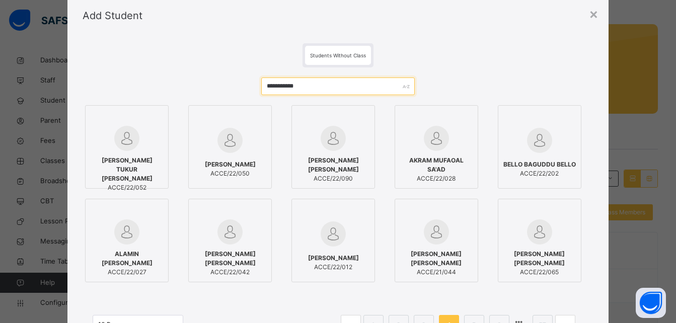
scroll to position [126, 0]
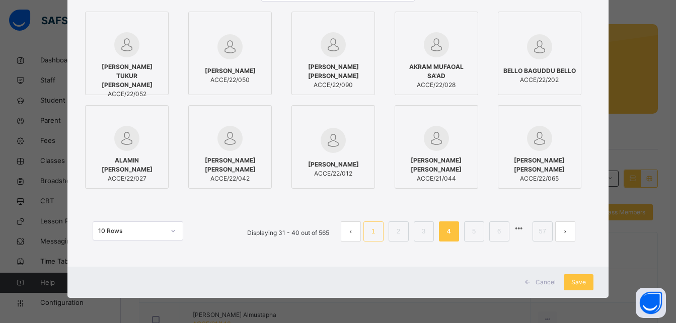
click at [376, 233] on link "1" at bounding box center [373, 231] width 10 height 13
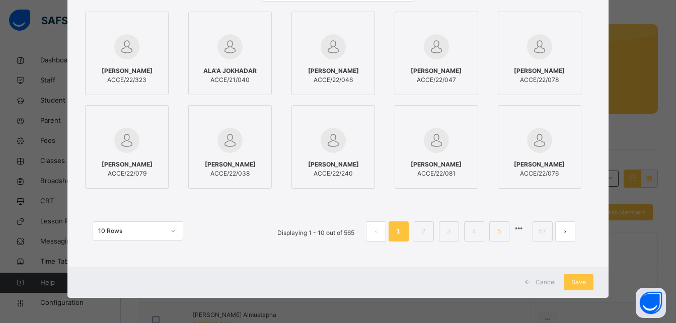
click at [497, 233] on link "5" at bounding box center [499, 231] width 10 height 13
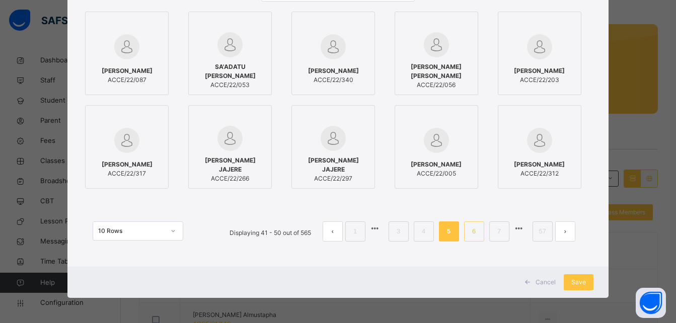
click at [476, 229] on link "6" at bounding box center [474, 231] width 10 height 13
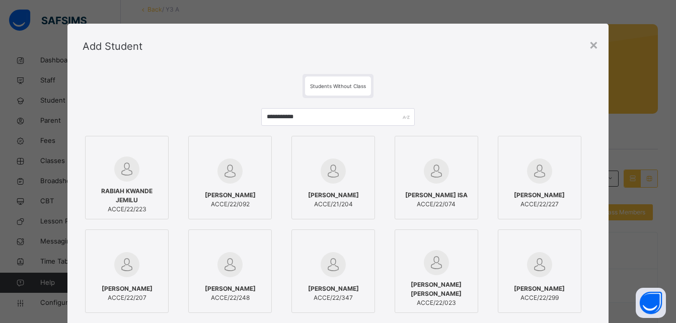
scroll to position [0, 0]
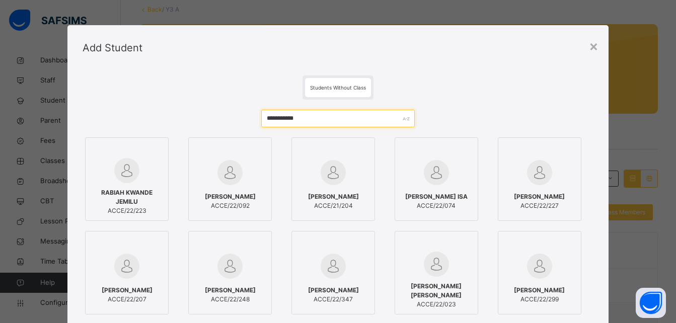
click at [288, 118] on input "**********" at bounding box center [337, 119] width 153 height 18
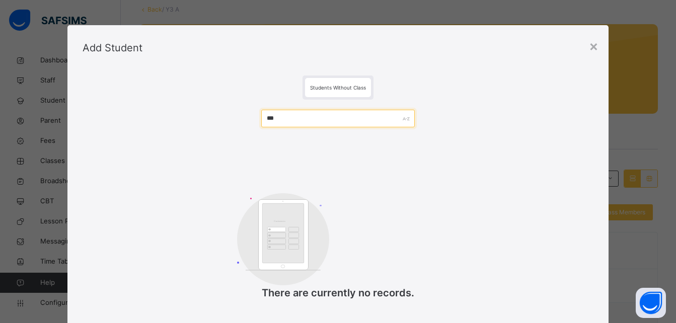
click at [290, 120] on input "***" at bounding box center [337, 119] width 153 height 18
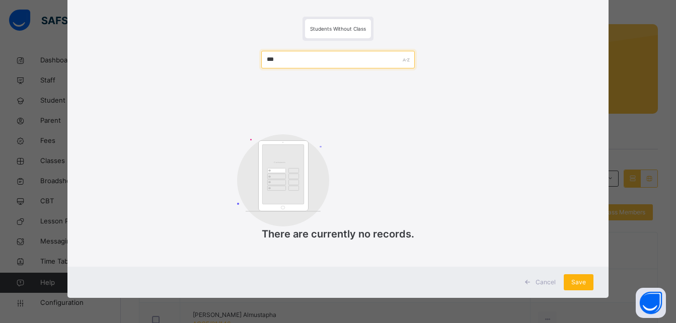
type input "***"
click at [571, 283] on div "Save" at bounding box center [579, 282] width 30 height 16
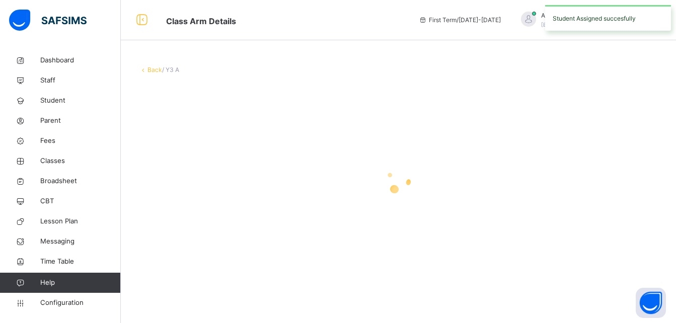
scroll to position [0, 0]
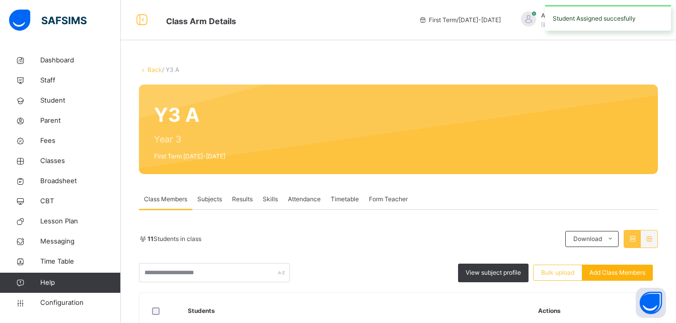
click at [633, 274] on span "Add Class Members" at bounding box center [617, 272] width 56 height 9
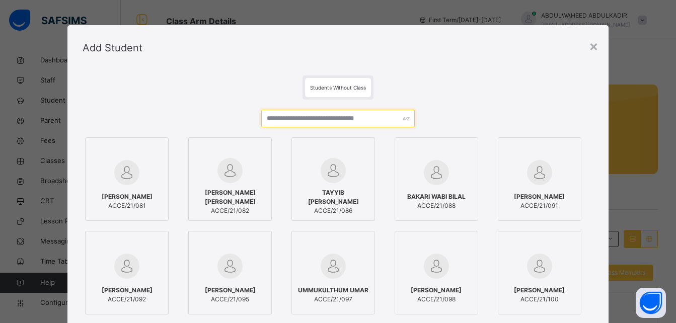
click at [379, 117] on input "text" at bounding box center [337, 119] width 153 height 18
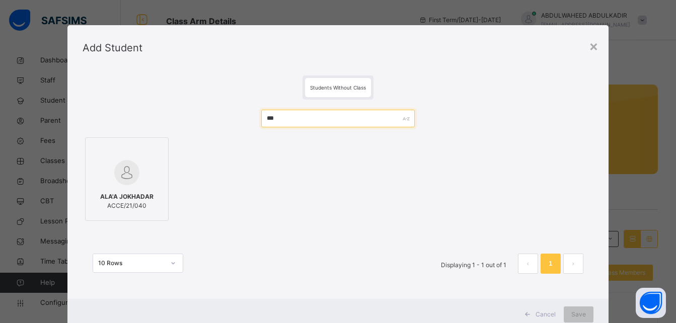
click at [302, 118] on input "***" at bounding box center [337, 119] width 153 height 18
type input "*"
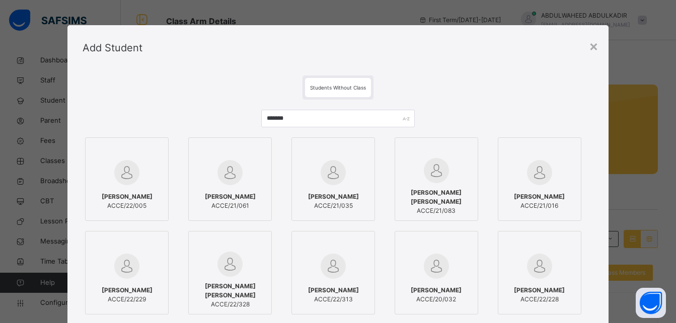
click at [329, 187] on div "[PERSON_NAME] ACCE/21/035" at bounding box center [333, 201] width 72 height 28
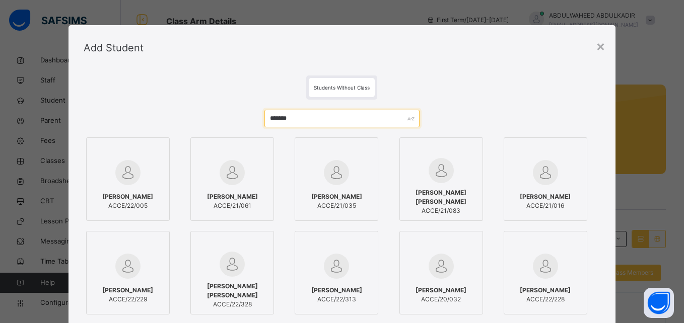
click at [344, 124] on input "*******" at bounding box center [341, 119] width 155 height 18
type input "*"
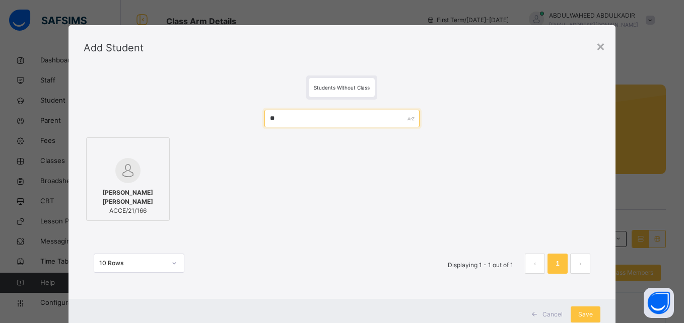
type input "*"
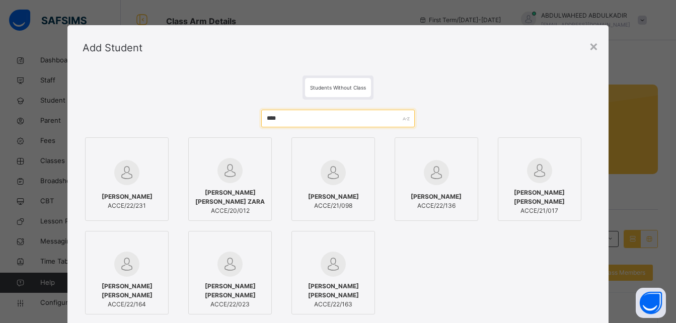
type input "****"
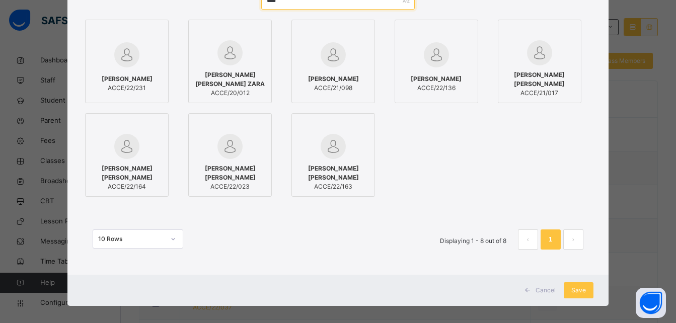
scroll to position [122, 0]
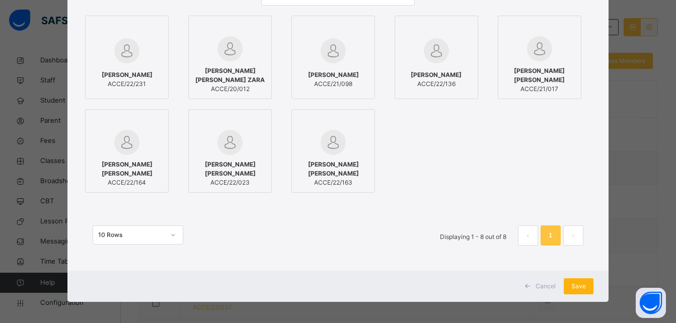
click at [581, 289] on span "Save" at bounding box center [578, 286] width 15 height 9
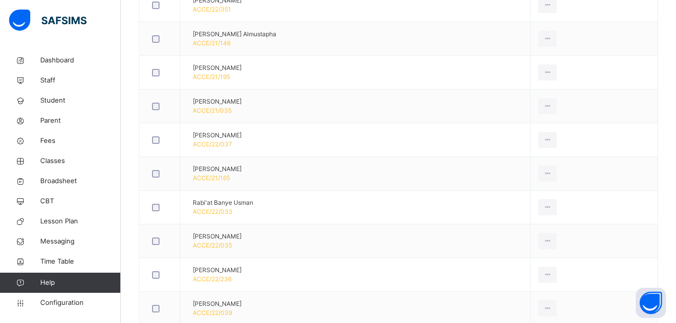
scroll to position [429, 0]
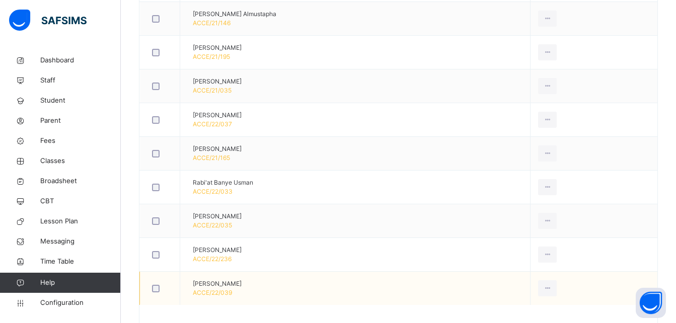
click at [429, 280] on td "[PERSON_NAME] ACCE/22/039" at bounding box center [355, 289] width 350 height 34
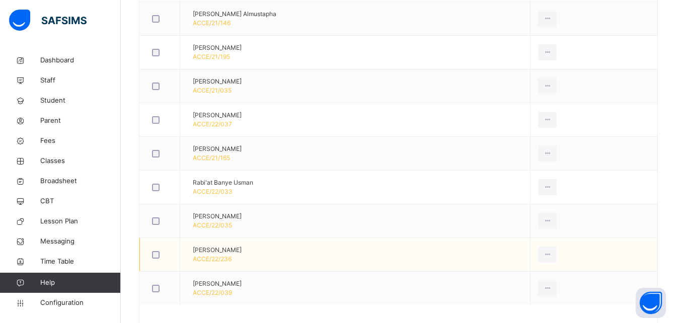
click at [475, 251] on td "[PERSON_NAME] ACCE/22/236" at bounding box center [355, 255] width 350 height 34
click at [415, 255] on td "[PERSON_NAME] ACCE/22/236" at bounding box center [355, 255] width 350 height 34
click at [324, 252] on td "[PERSON_NAME] ACCE/22/236" at bounding box center [355, 255] width 350 height 34
click at [523, 294] on div "Remove from Class" at bounding box center [525, 295] width 54 height 10
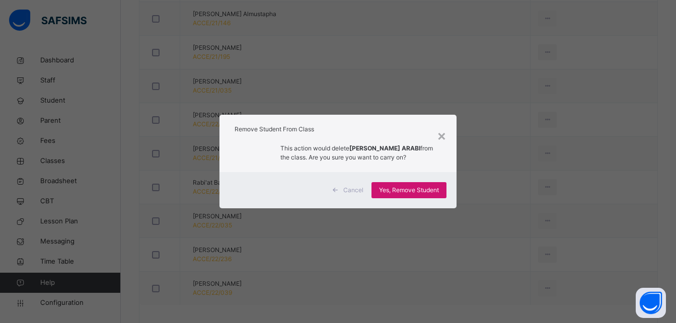
click at [409, 188] on span "Yes, Remove Student" at bounding box center [409, 190] width 60 height 9
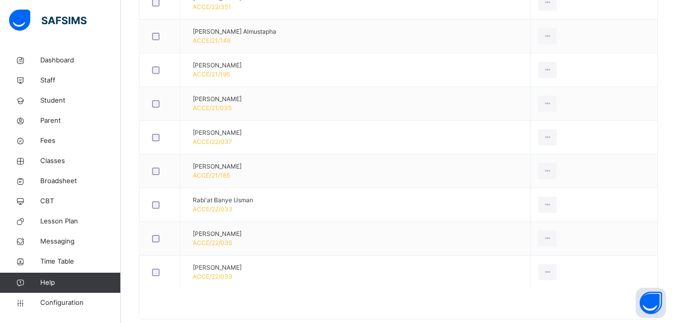
scroll to position [420, 0]
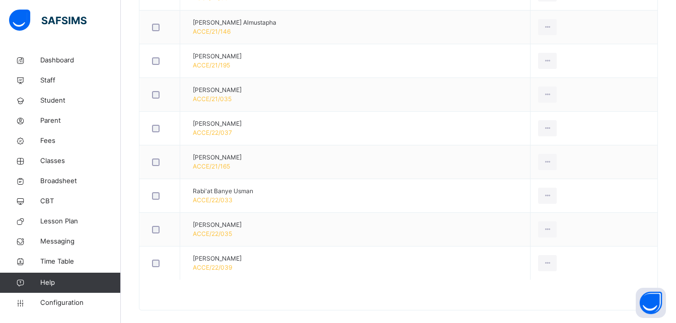
click at [306, 300] on div at bounding box center [398, 300] width 518 height 20
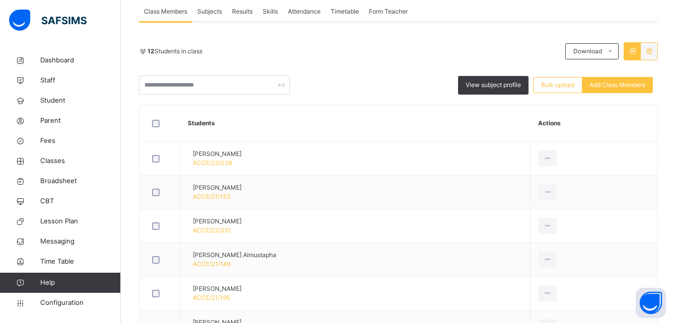
scroll to position [31, 0]
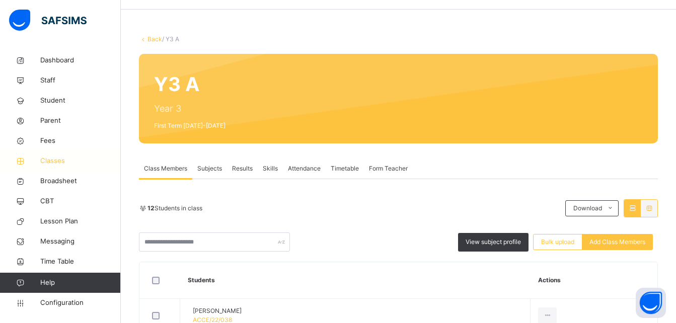
click at [53, 160] on span "Classes" at bounding box center [80, 161] width 81 height 10
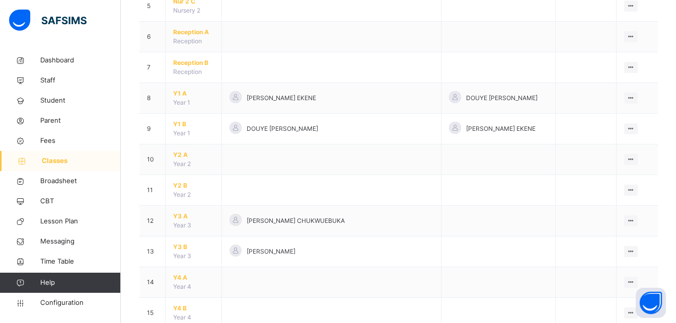
scroll to position [269, 0]
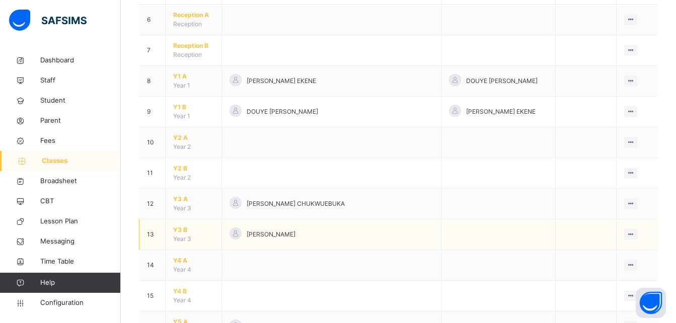
click at [181, 232] on span "Y3 B" at bounding box center [193, 230] width 41 height 9
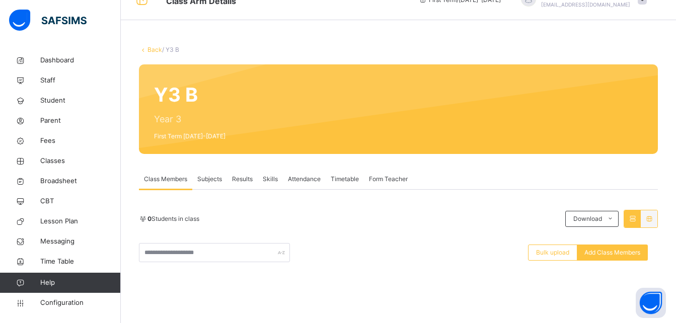
scroll to position [38, 0]
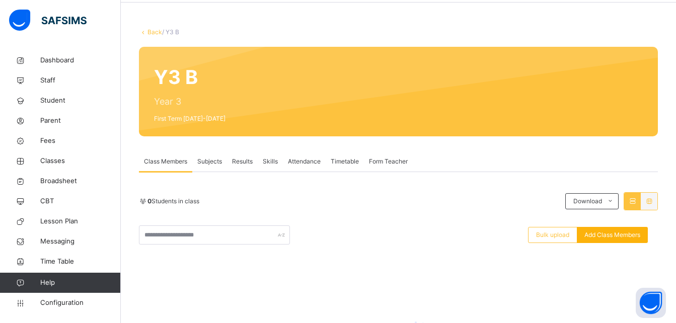
click at [611, 234] on span "Add Class Members" at bounding box center [612, 235] width 56 height 9
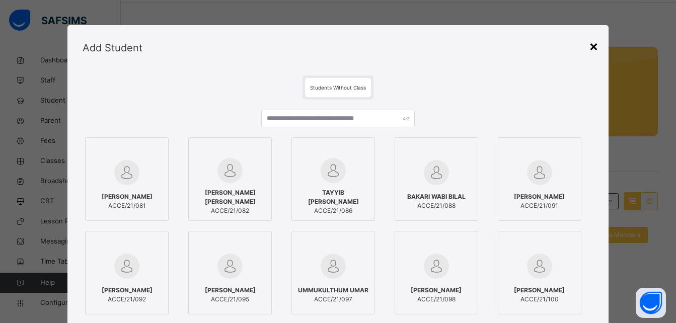
click at [592, 49] on div "×" at bounding box center [594, 45] width 10 height 21
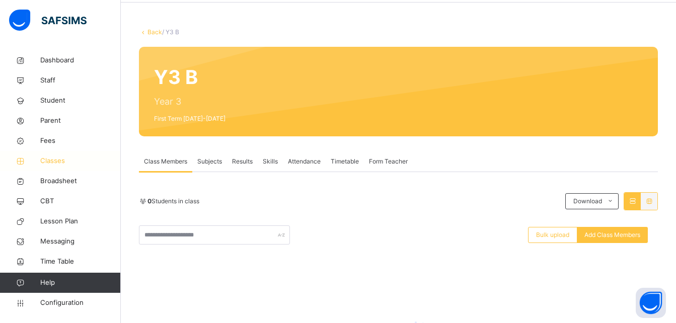
click at [55, 158] on span "Classes" at bounding box center [80, 161] width 81 height 10
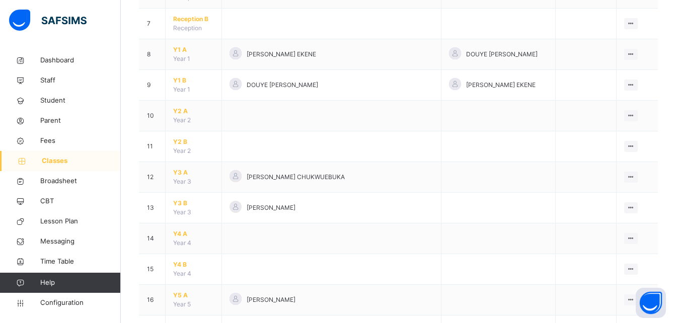
scroll to position [297, 0]
click at [181, 229] on span "Y4 A" at bounding box center [193, 232] width 41 height 9
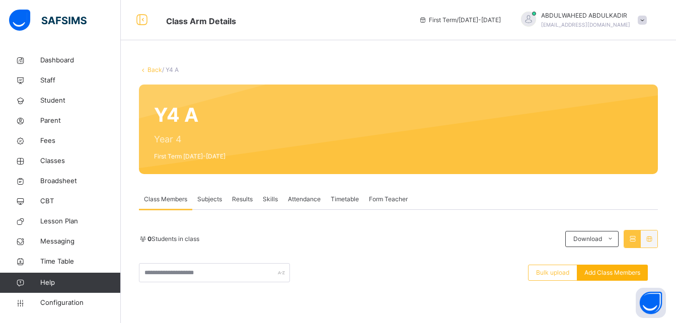
click at [625, 274] on span "Add Class Members" at bounding box center [612, 272] width 56 height 9
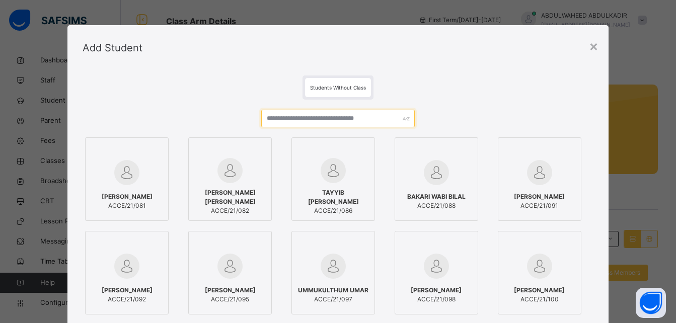
click at [289, 119] on input "text" at bounding box center [337, 119] width 153 height 18
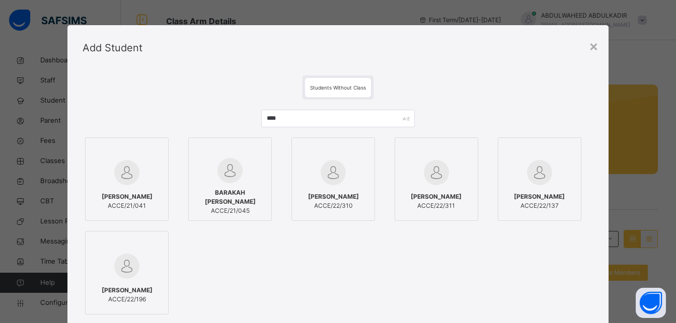
click at [121, 179] on img at bounding box center [126, 172] width 25 height 25
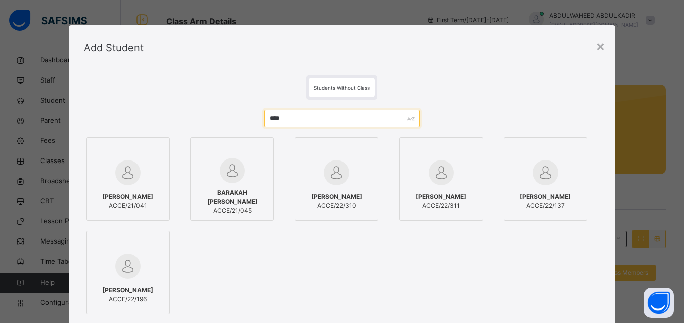
click at [320, 115] on input "****" at bounding box center [341, 119] width 155 height 18
type input "*"
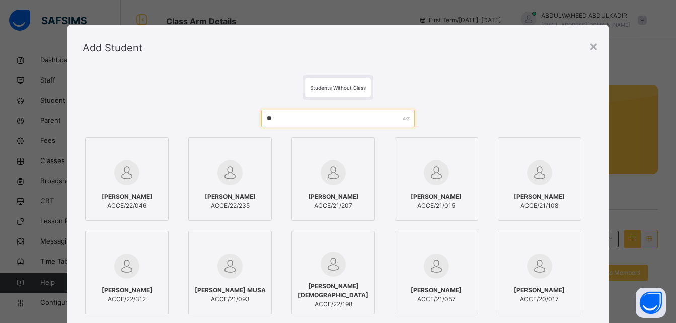
type input "*"
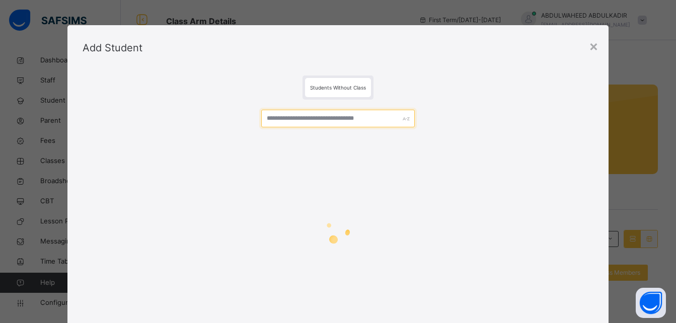
paste input "**********"
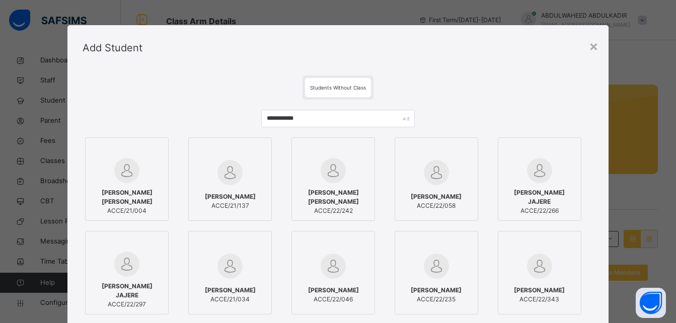
click at [445, 192] on span "[PERSON_NAME]" at bounding box center [436, 196] width 51 height 9
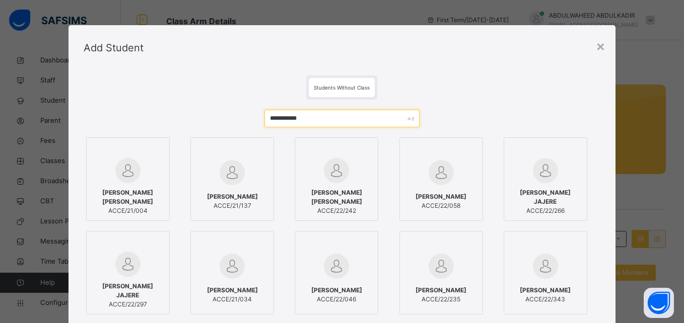
click at [348, 123] on input "**********" at bounding box center [341, 119] width 155 height 18
type input "*"
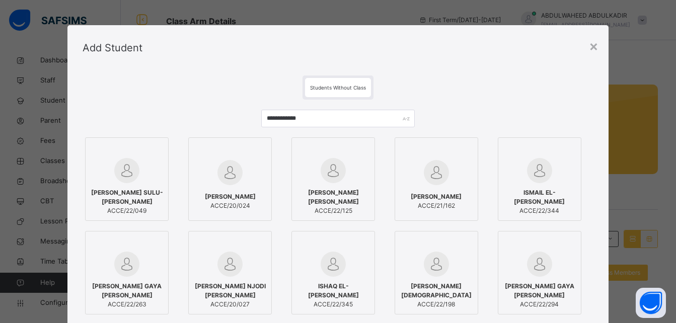
click at [135, 191] on span "[PERSON_NAME] SULU-[PERSON_NAME]" at bounding box center [127, 197] width 72 height 18
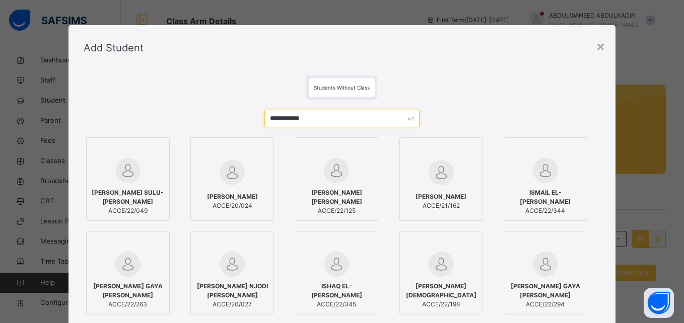
click at [321, 115] on input "**********" at bounding box center [341, 119] width 155 height 18
type input "*"
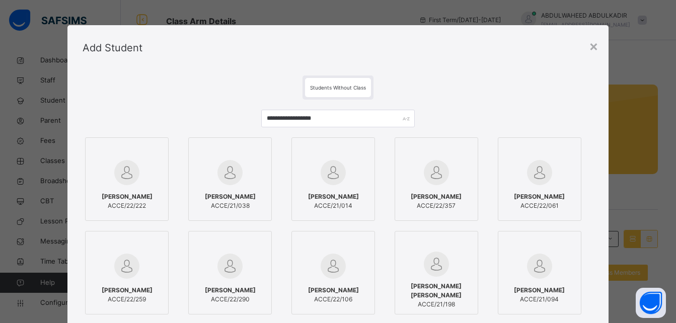
click at [433, 195] on span "[PERSON_NAME]" at bounding box center [436, 196] width 51 height 9
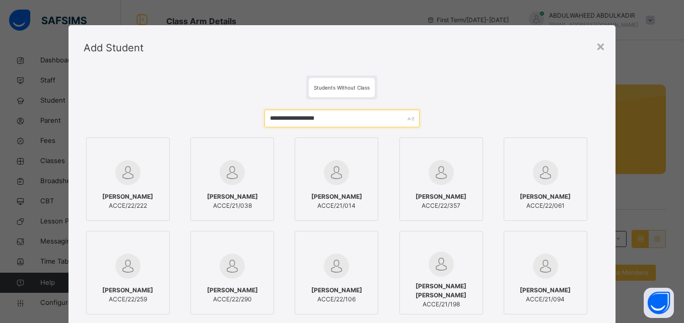
click at [355, 120] on input "**********" at bounding box center [341, 119] width 155 height 18
type input "*"
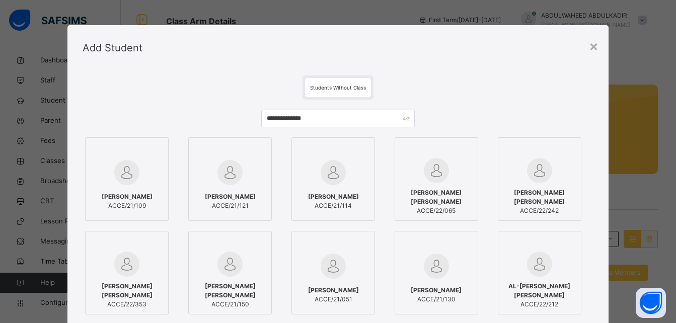
click at [131, 182] on img at bounding box center [126, 172] width 25 height 25
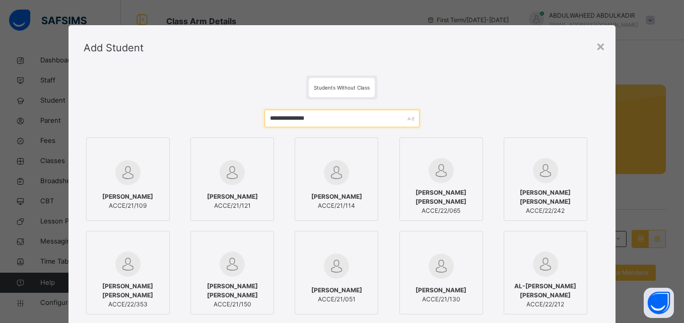
click at [329, 118] on input "**********" at bounding box center [341, 119] width 155 height 18
type input "*"
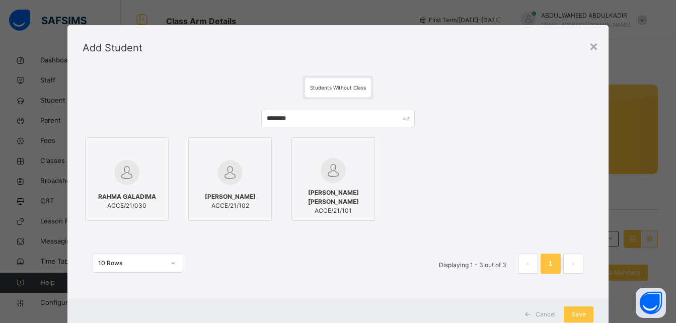
click at [208, 189] on div "[PERSON_NAME] ACCE/21/102" at bounding box center [230, 201] width 72 height 28
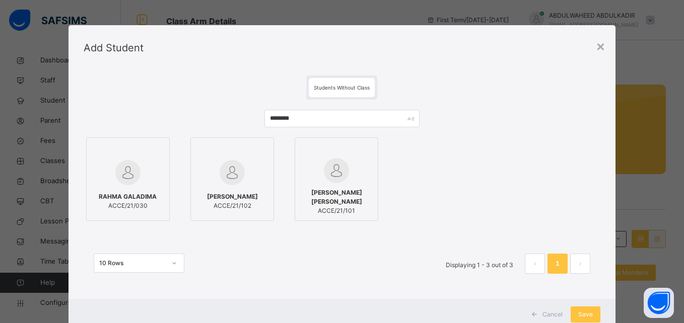
click at [343, 193] on span "[PERSON_NAME] [PERSON_NAME]" at bounding box center [336, 197] width 72 height 18
click at [304, 122] on input "********" at bounding box center [341, 119] width 155 height 18
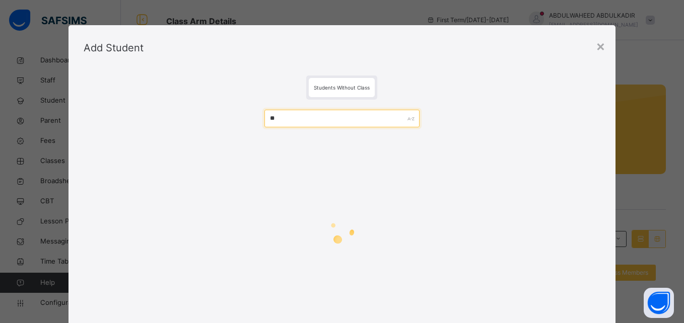
type input "*"
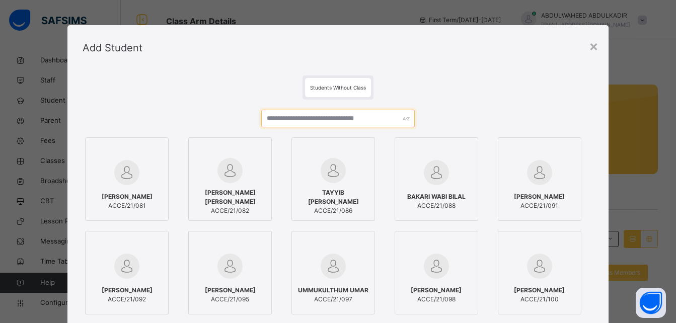
click at [328, 117] on input "text" at bounding box center [337, 119] width 153 height 18
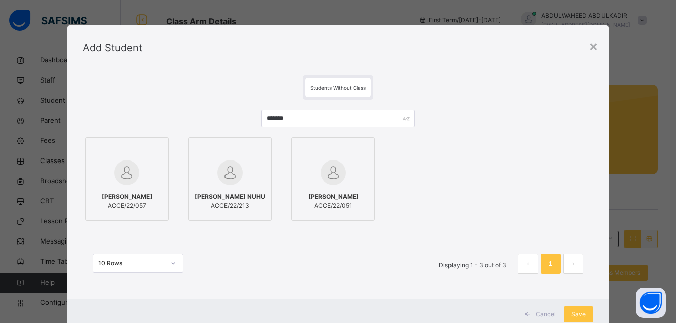
click at [126, 187] on div "[PERSON_NAME] ACCE/22/057" at bounding box center [127, 201] width 72 height 28
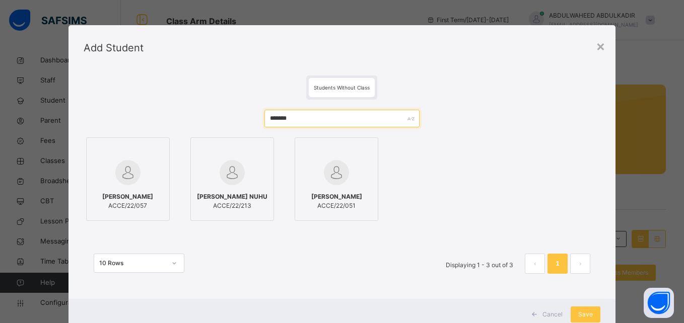
click at [309, 118] on input "*******" at bounding box center [341, 119] width 155 height 18
type input "*"
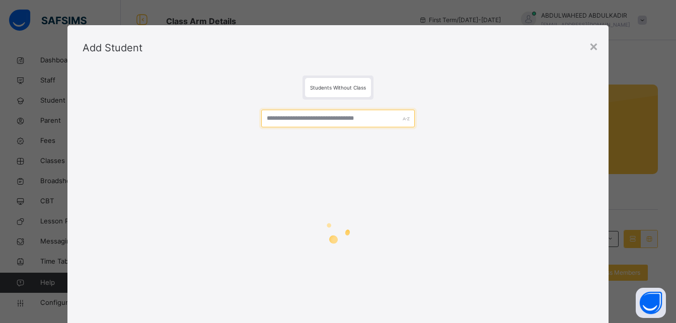
paste input "**********"
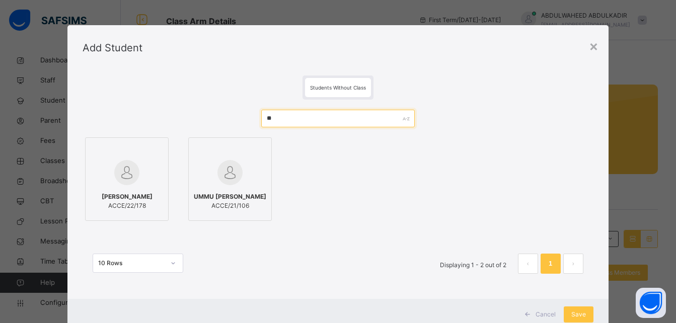
type input "*"
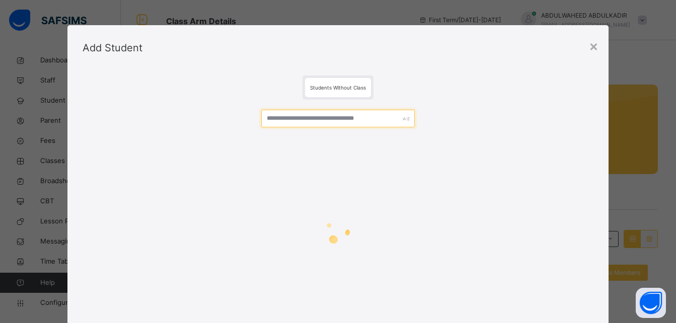
paste input "**********"
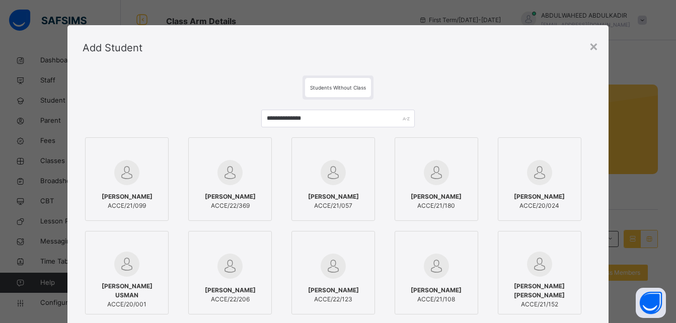
click at [326, 169] on img at bounding box center [333, 172] width 25 height 25
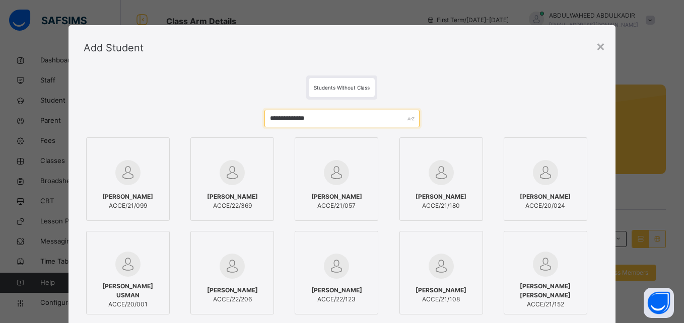
click at [345, 117] on input "**********" at bounding box center [341, 119] width 155 height 18
type input "*"
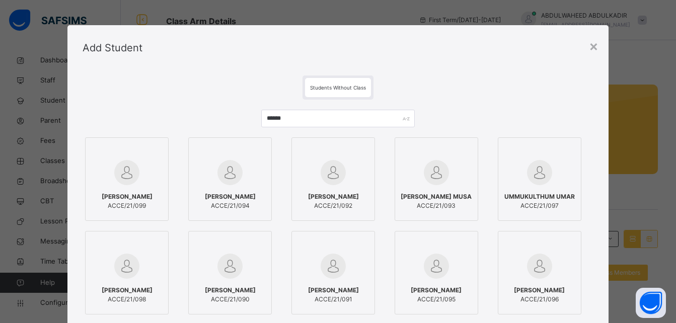
click at [141, 192] on span "[PERSON_NAME]" at bounding box center [127, 196] width 51 height 9
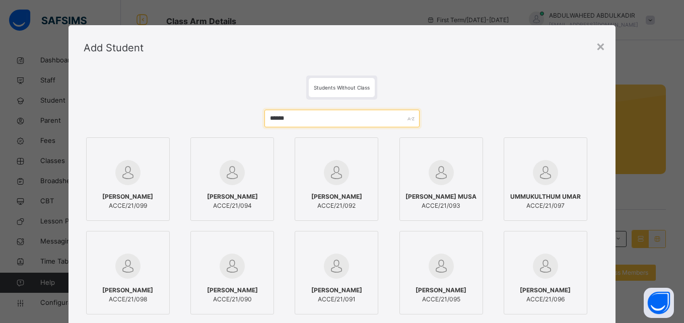
click at [290, 120] on input "******" at bounding box center [341, 119] width 155 height 18
type input "*"
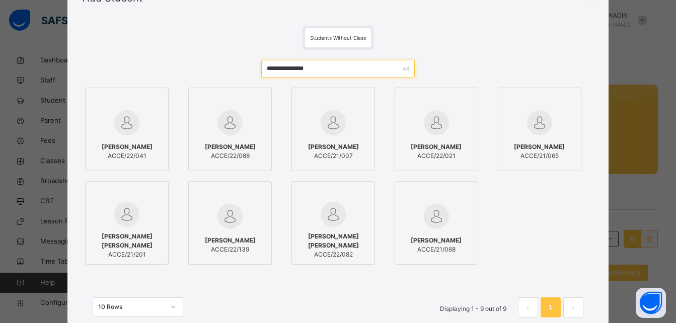
scroll to position [45, 0]
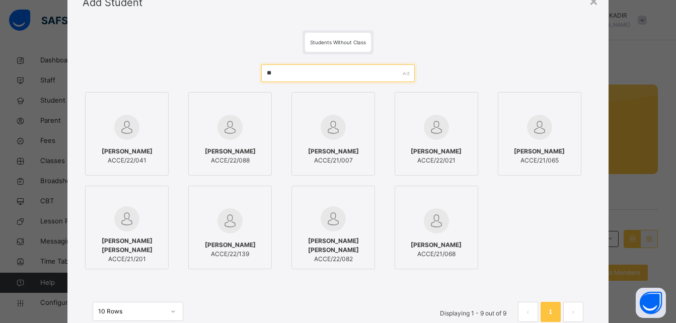
type input "*"
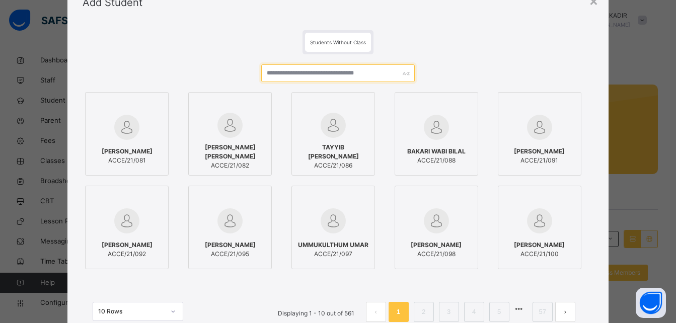
paste input "********"
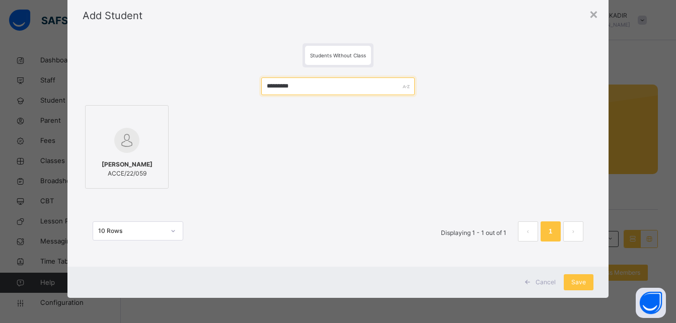
scroll to position [32, 0]
type input "********"
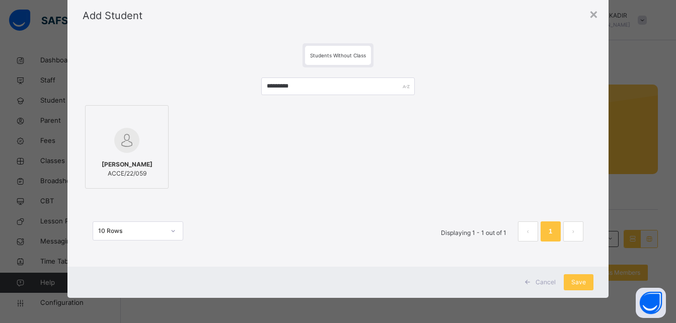
click at [125, 142] on img at bounding box center [126, 140] width 25 height 25
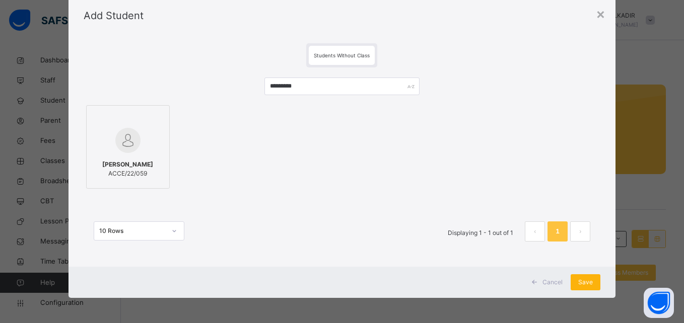
click at [574, 284] on div "Save" at bounding box center [585, 282] width 30 height 16
